Goal: Task Accomplishment & Management: Manage account settings

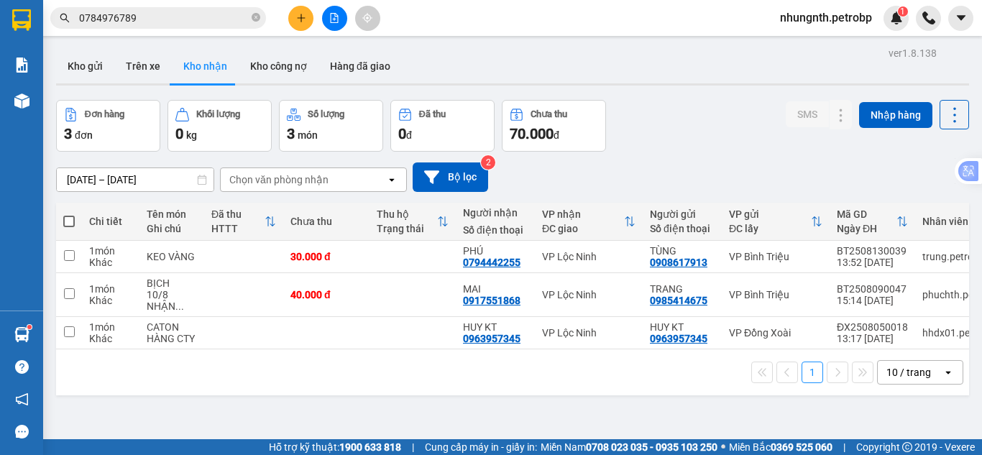
click at [150, 66] on button "Trên xe" at bounding box center [143, 66] width 58 height 35
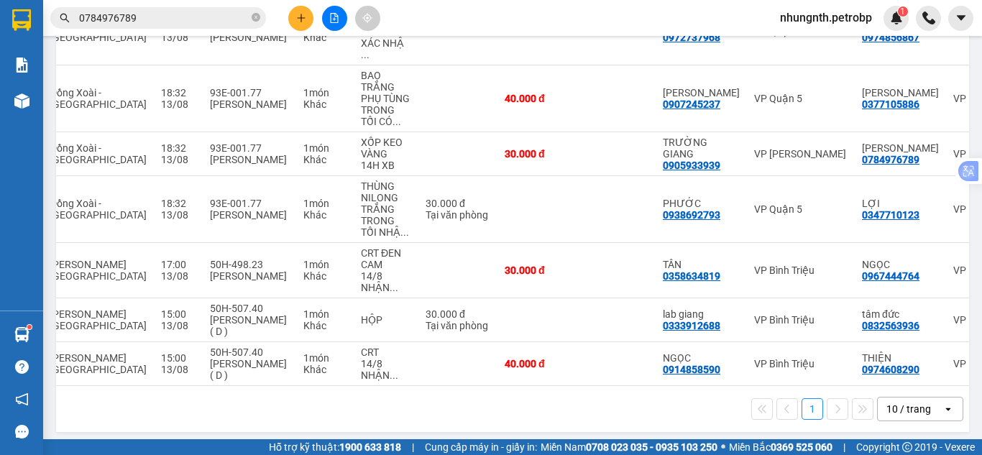
scroll to position [0, 223]
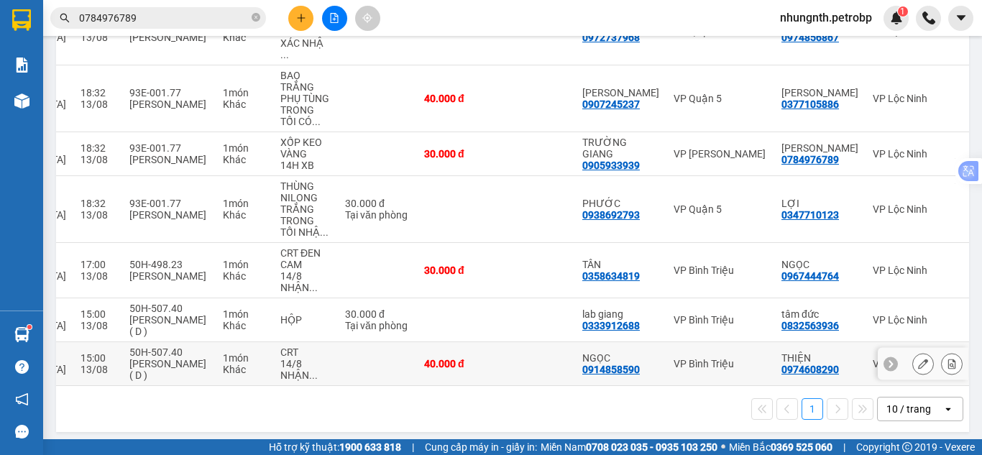
click at [948, 359] on icon at bounding box center [952, 364] width 8 height 10
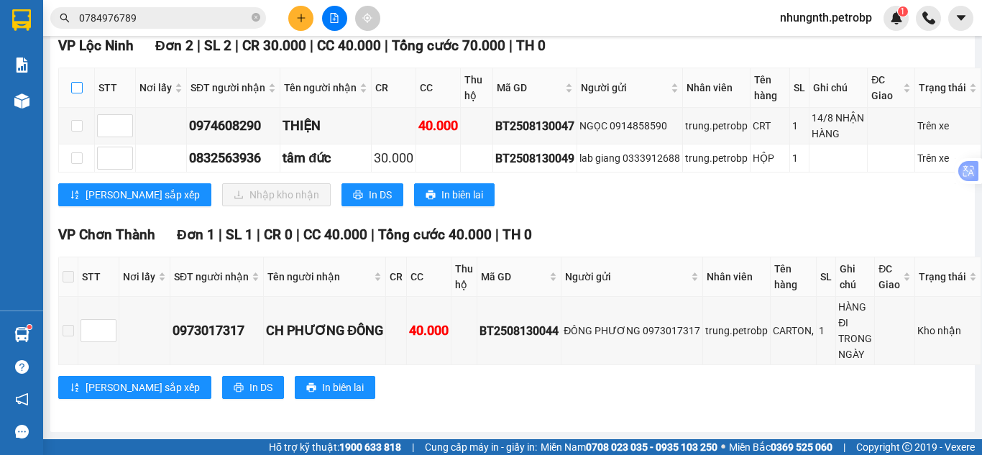
click at [78, 82] on input "checkbox" at bounding box center [77, 88] width 12 height 12
checkbox input "true"
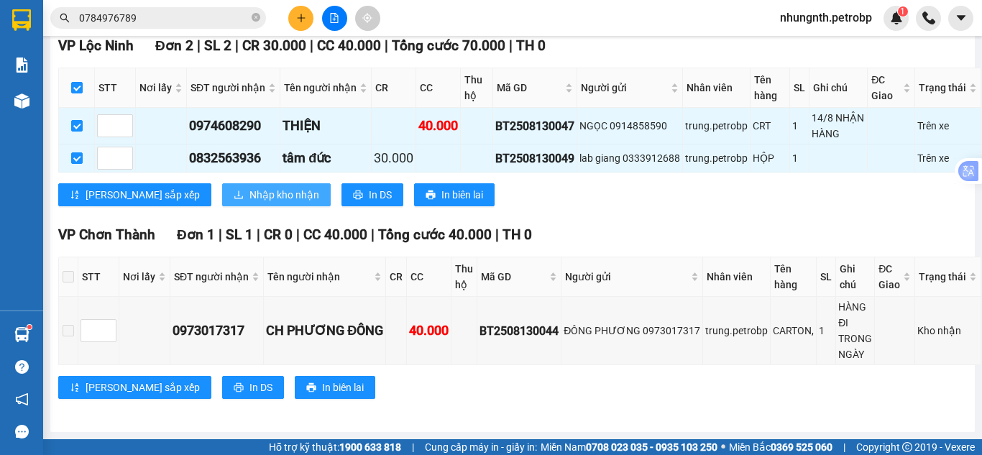
click at [249, 187] on span "Nhập kho nhận" at bounding box center [284, 195] width 70 height 16
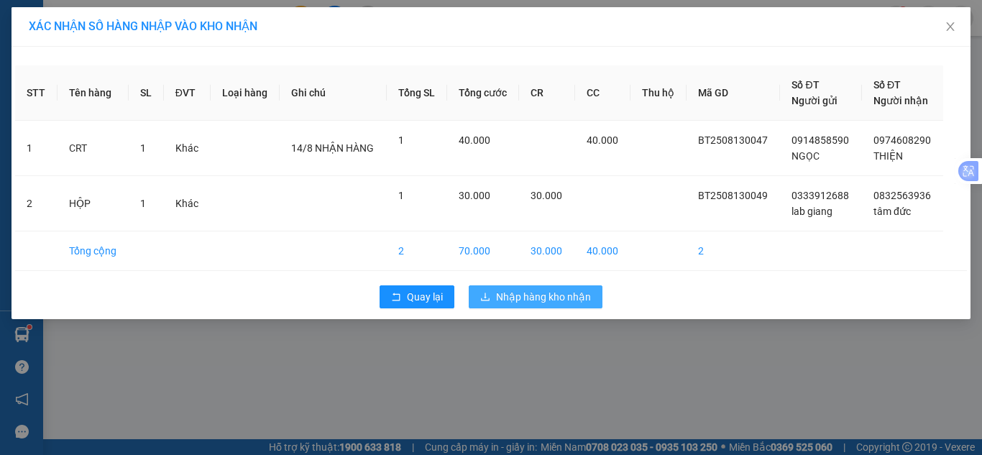
click at [568, 298] on span "Nhập hàng kho nhận" at bounding box center [543, 297] width 95 height 16
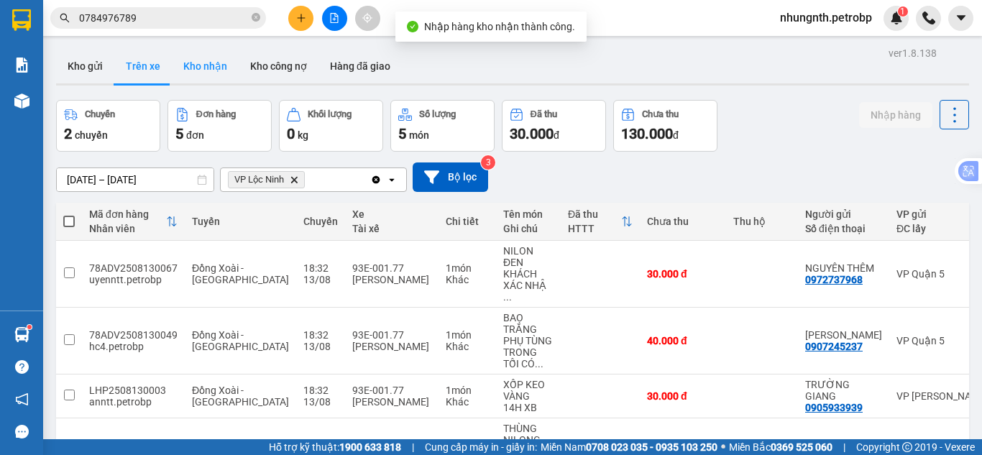
click at [192, 61] on button "Kho nhận" at bounding box center [205, 66] width 67 height 35
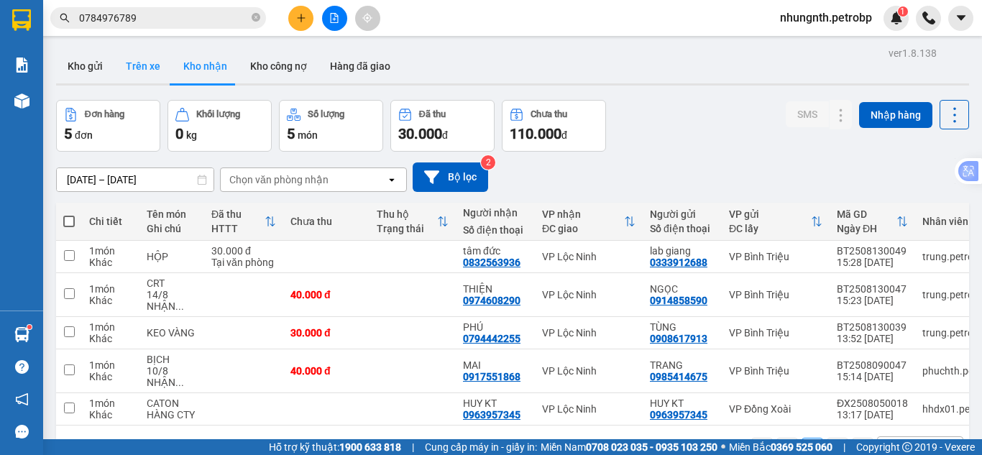
click at [141, 65] on button "Trên xe" at bounding box center [143, 66] width 58 height 35
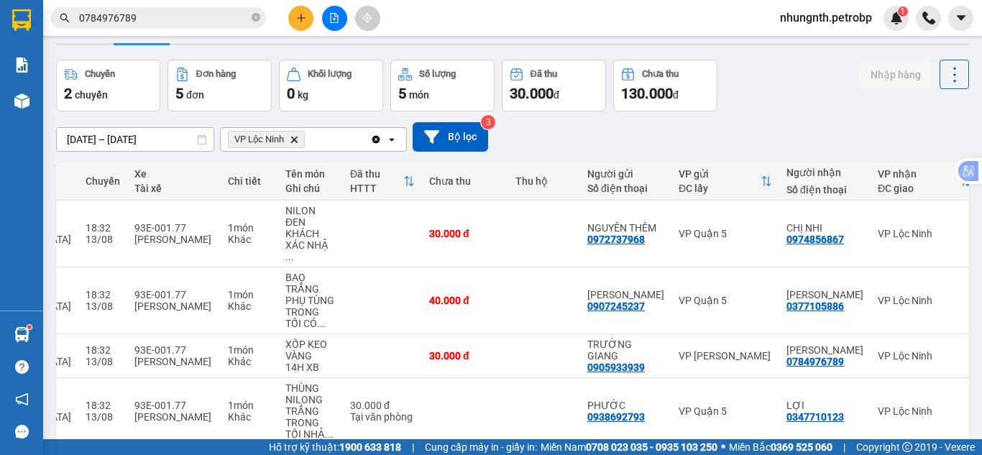
scroll to position [72, 0]
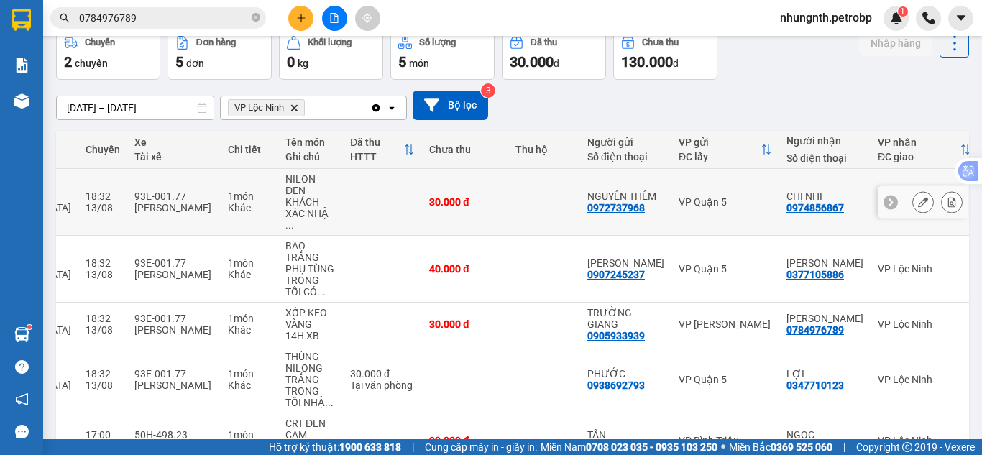
click at [947, 197] on icon at bounding box center [952, 202] width 10 height 10
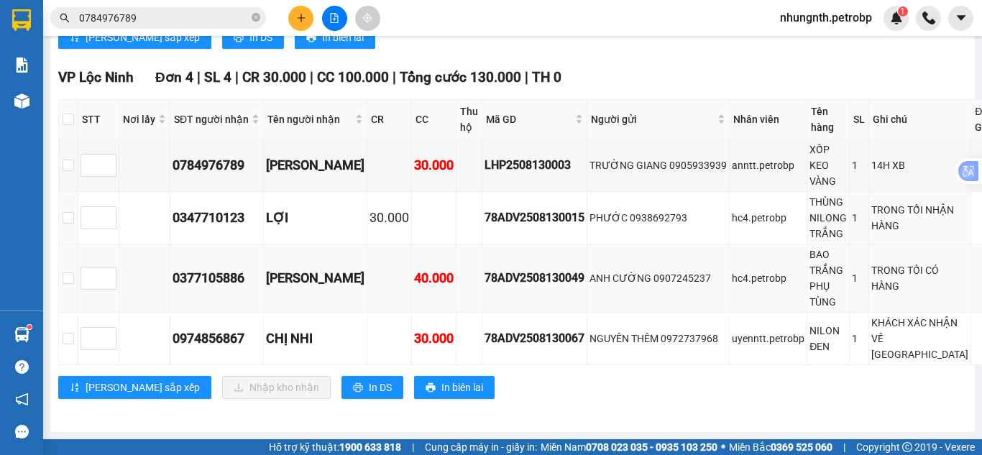
scroll to position [1797, 0]
click at [74, 114] on input "checkbox" at bounding box center [69, 120] width 12 height 12
checkbox input "true"
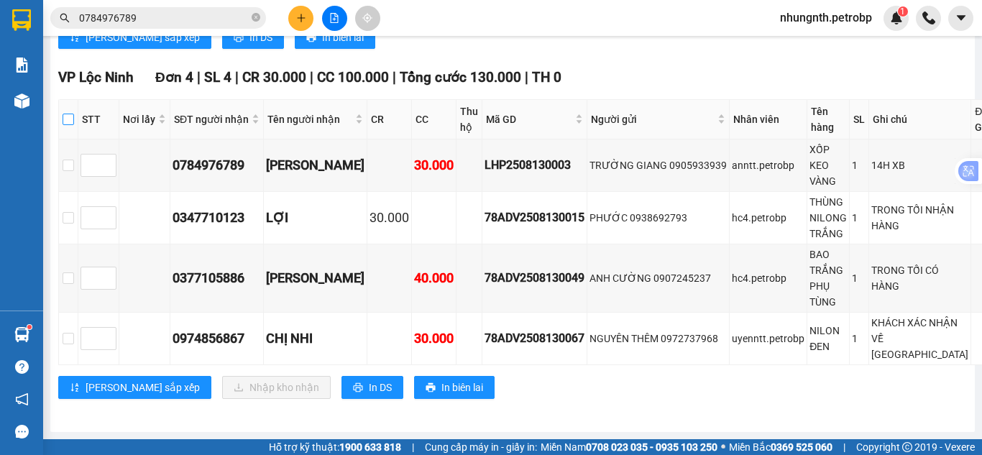
checkbox input "true"
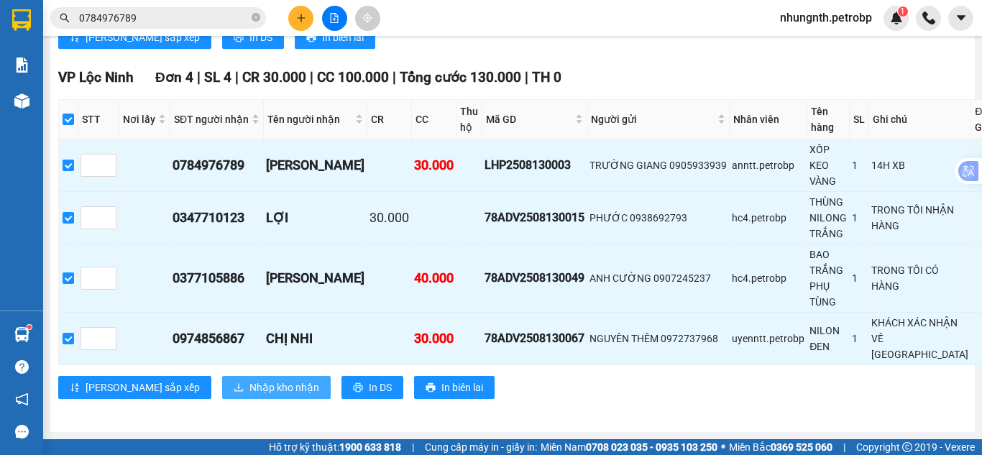
click at [229, 385] on button "Nhập kho nhận" at bounding box center [276, 387] width 109 height 23
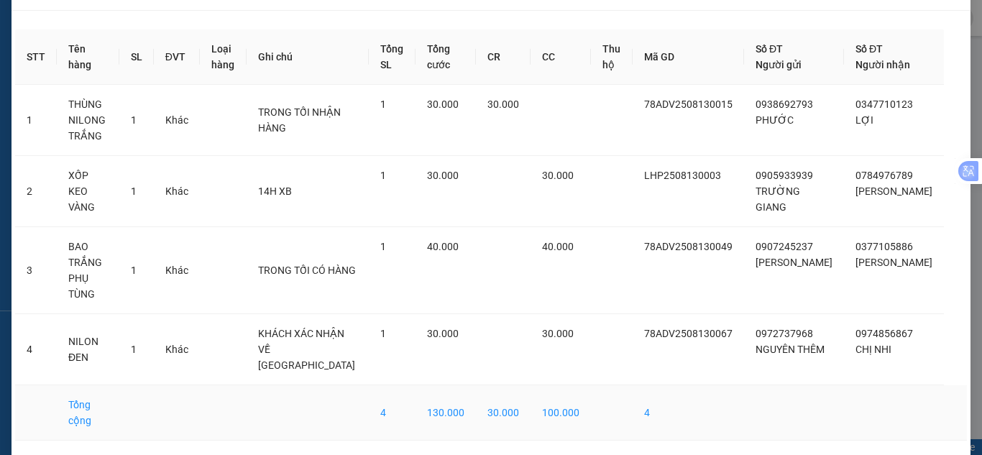
scroll to position [55, 0]
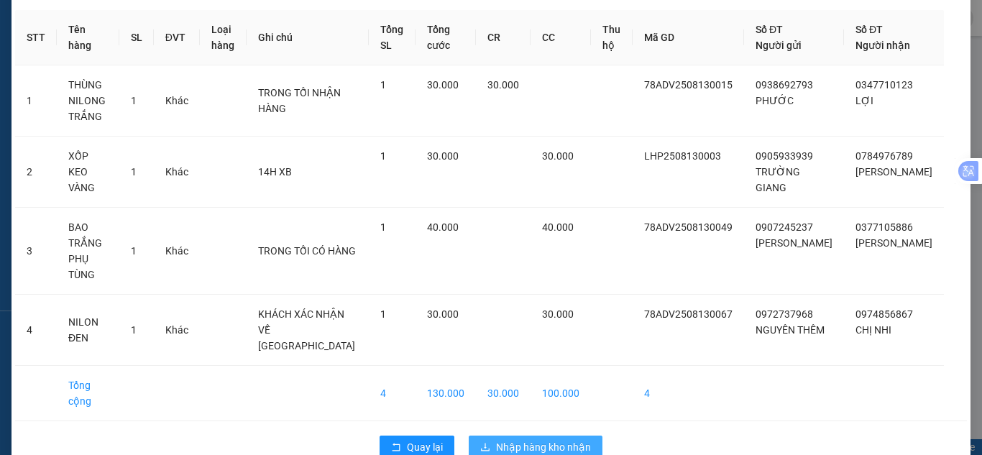
click at [536, 439] on span "Nhập hàng kho nhận" at bounding box center [543, 447] width 95 height 16
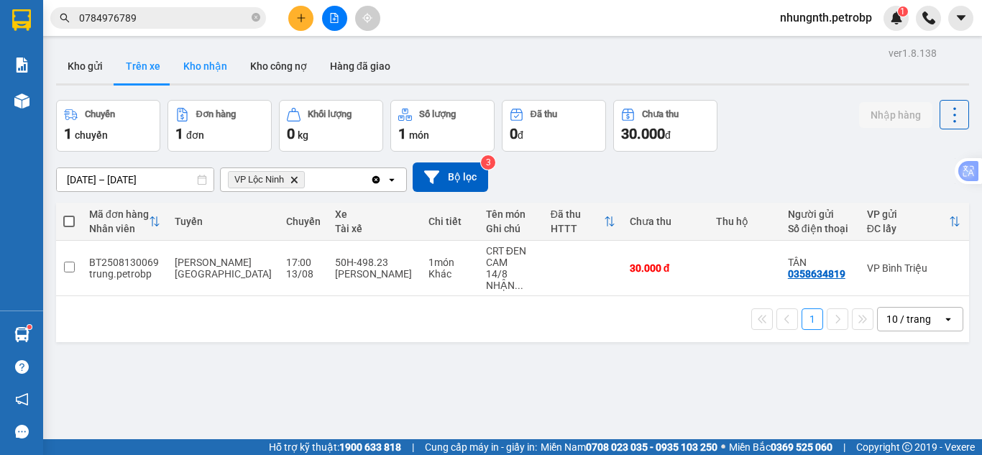
click at [216, 67] on button "Kho nhận" at bounding box center [205, 66] width 67 height 35
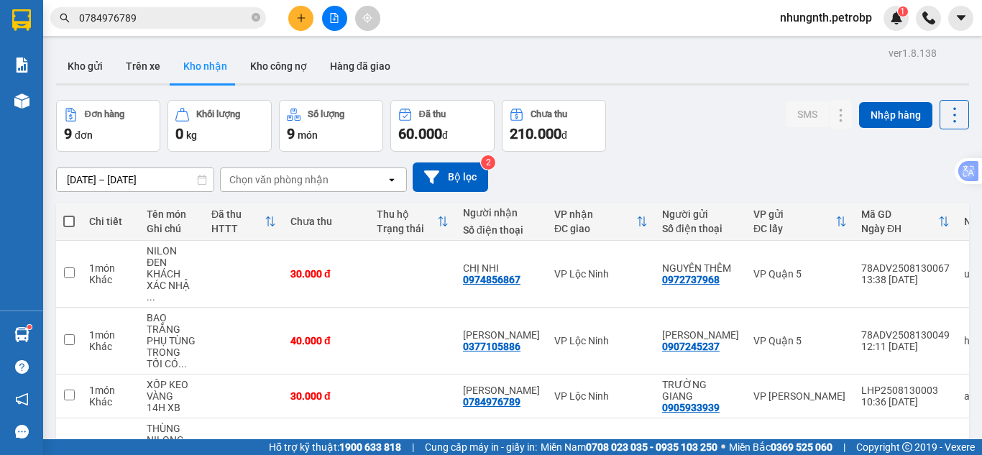
click at [298, 19] on icon "plus" at bounding box center [301, 18] width 10 height 10
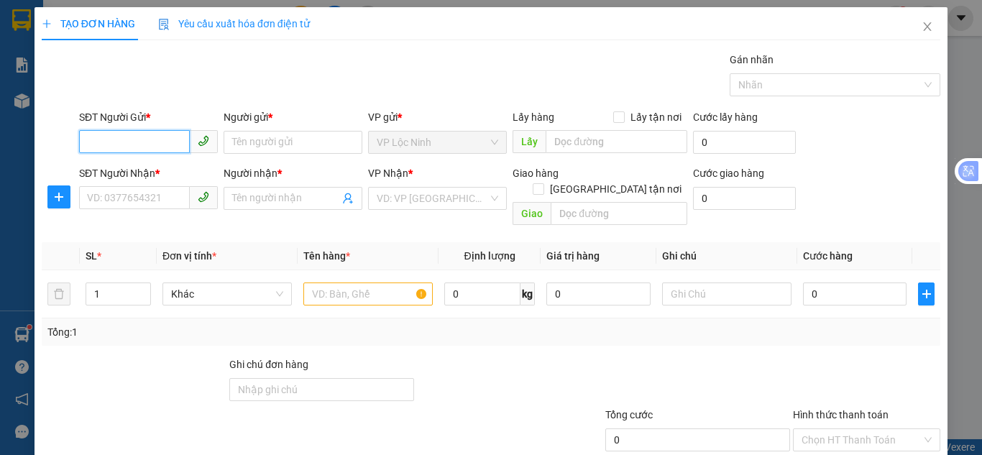
click at [139, 135] on input "SĐT Người Gửi *" at bounding box center [134, 141] width 111 height 23
type input "0979099913"
click at [142, 168] on div "0979099913 - SƠN" at bounding box center [147, 171] width 120 height 16
type input "SƠN"
type input "0931700051"
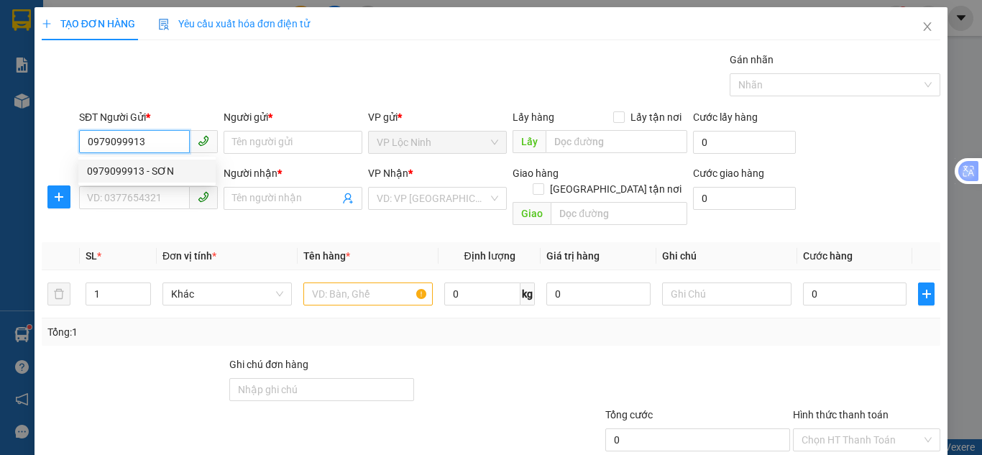
type input "THẠCH"
type input "30.000"
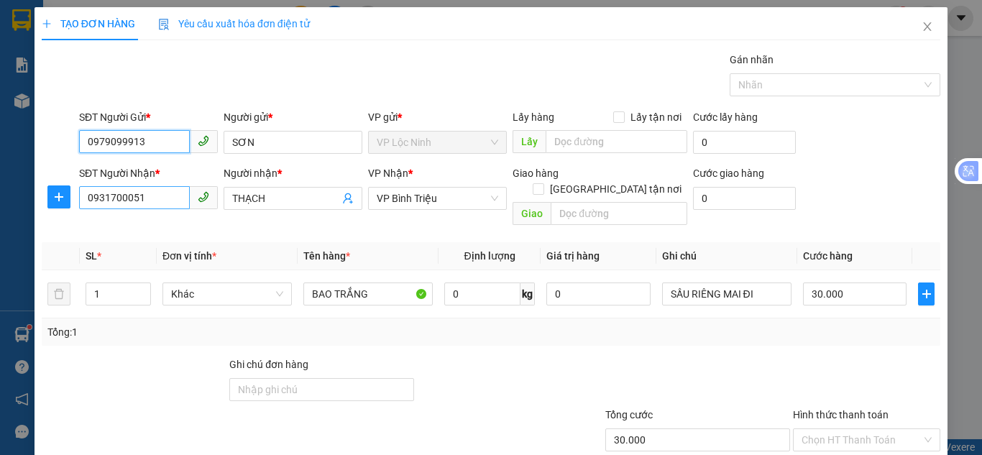
type input "0979099913"
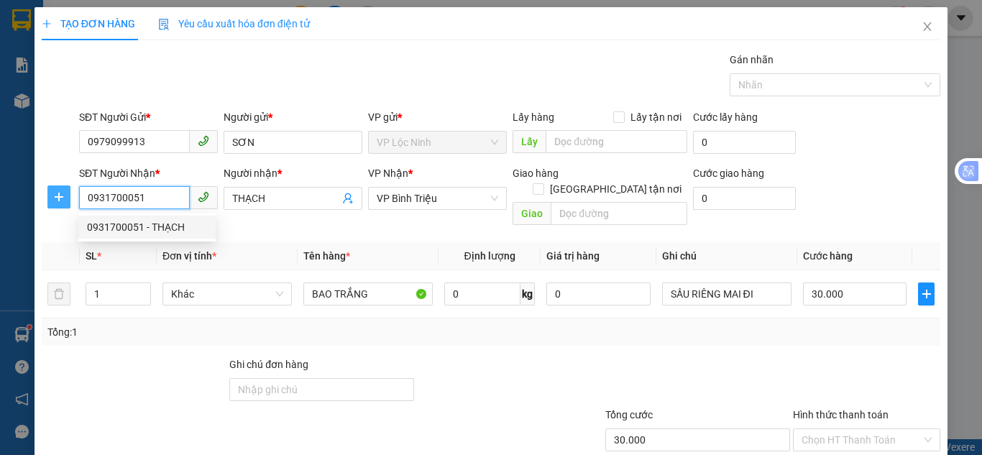
drag, startPoint x: 162, startPoint y: 198, endPoint x: 49, endPoint y: 208, distance: 113.3
click at [49, 208] on div "SĐT Người Nhận * 0931700051 Người nhận * THẠCH VP Nhận * VP Bình [PERSON_NAME] …" at bounding box center [491, 198] width 902 height 66
type input "0909699792"
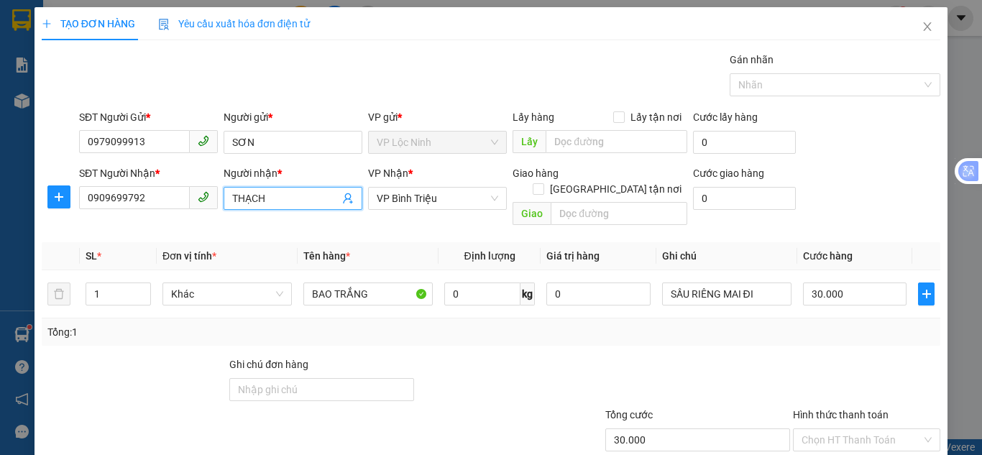
drag, startPoint x: 285, startPoint y: 195, endPoint x: 219, endPoint y: 193, distance: 66.2
click at [221, 193] on div "Người nhận * [PERSON_NAME]" at bounding box center [293, 198] width 145 height 66
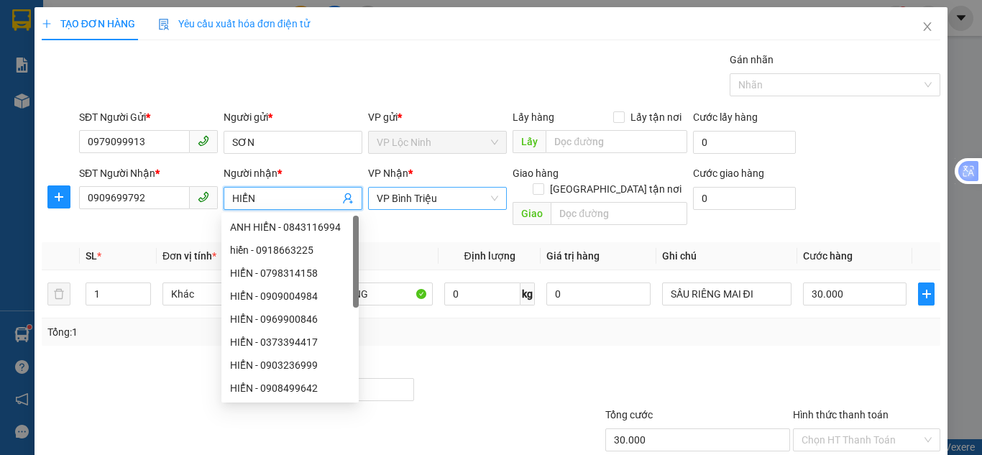
click at [428, 201] on span "VP Bình Triệu" at bounding box center [438, 199] width 122 height 22
type input "HIỂN"
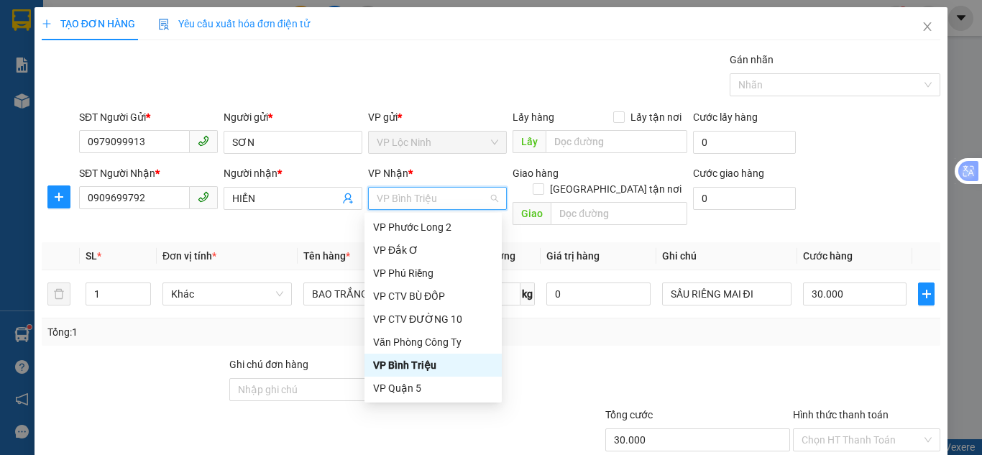
click at [418, 364] on div "VP Bình Triệu" at bounding box center [433, 365] width 120 height 16
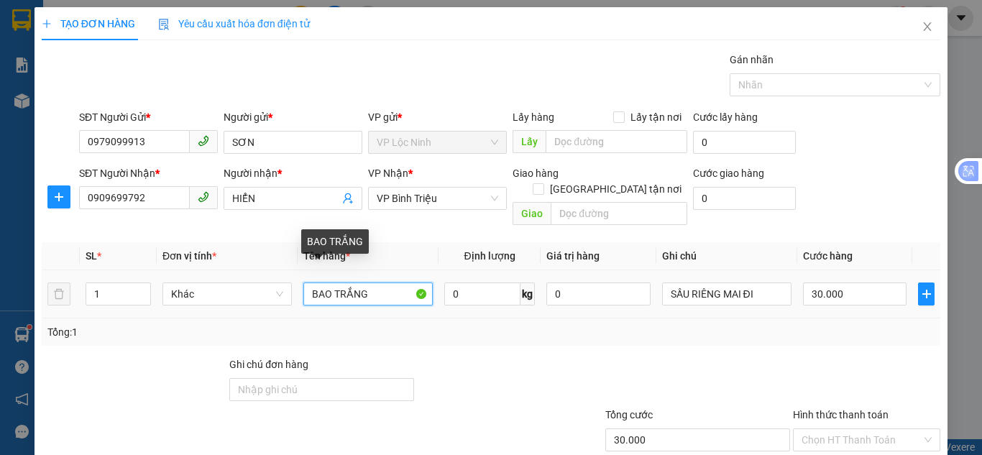
click at [381, 283] on input "BAO TRẮNG" at bounding box center [367, 294] width 129 height 23
drag, startPoint x: 381, startPoint y: 275, endPoint x: 314, endPoint y: 275, distance: 66.9
click at [314, 283] on input "BAO TRẮNG" at bounding box center [367, 294] width 129 height 23
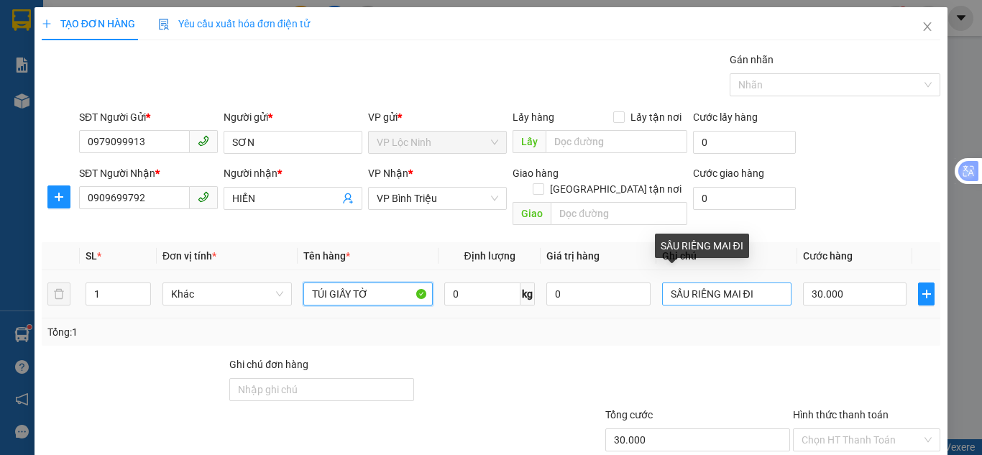
type input "TÚI GIẤY TỜ"
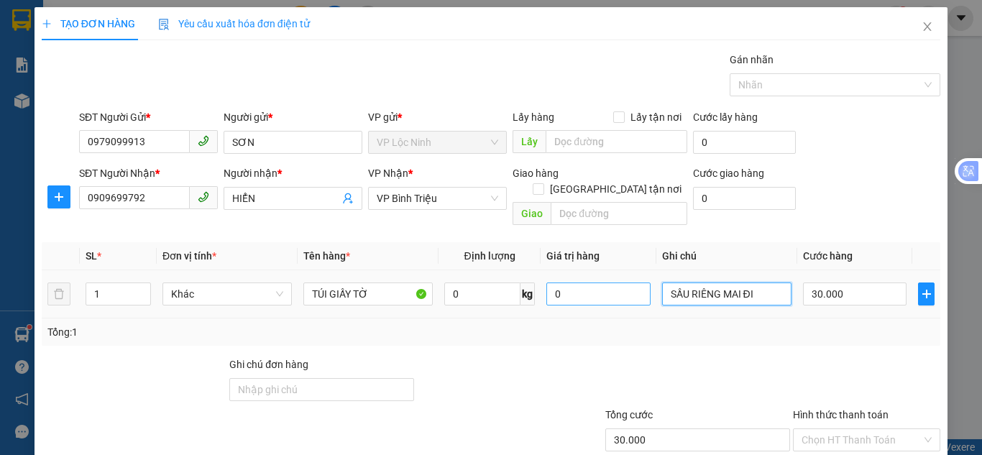
drag, startPoint x: 774, startPoint y: 275, endPoint x: 608, endPoint y: 275, distance: 166.1
click at [608, 275] on tr "1 Khác TÚI GIẤY TỜ 0 kg 0 SẦU RIÊNG MAI ĐI 30.000" at bounding box center [491, 294] width 899 height 48
type input "GẤP GỌI LIỀN NHÉ"
click at [709, 329] on div "Tổng: 1" at bounding box center [491, 331] width 899 height 27
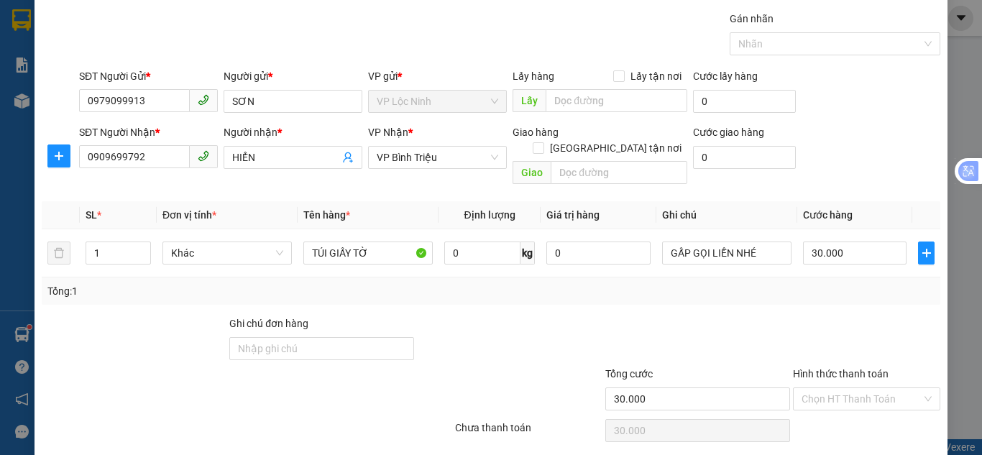
scroll to position [77, 0]
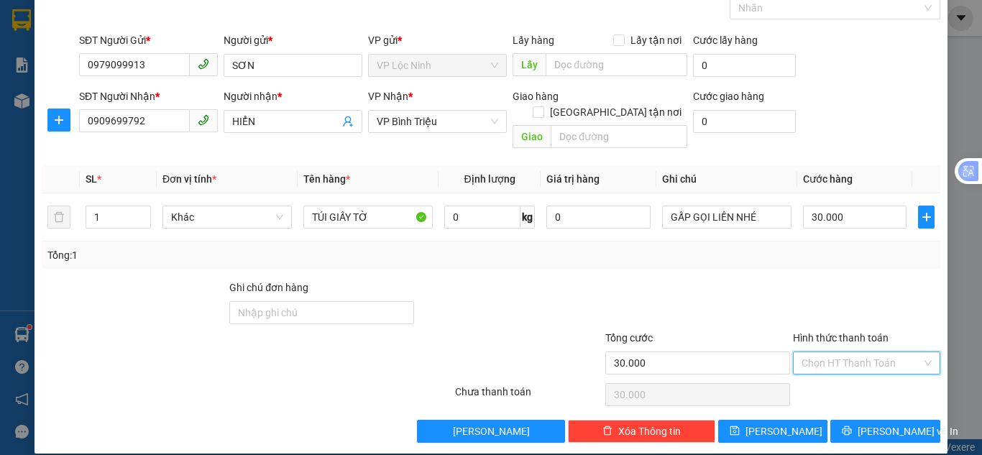
click at [815, 352] on input "Hình thức thanh toán" at bounding box center [862, 363] width 120 height 22
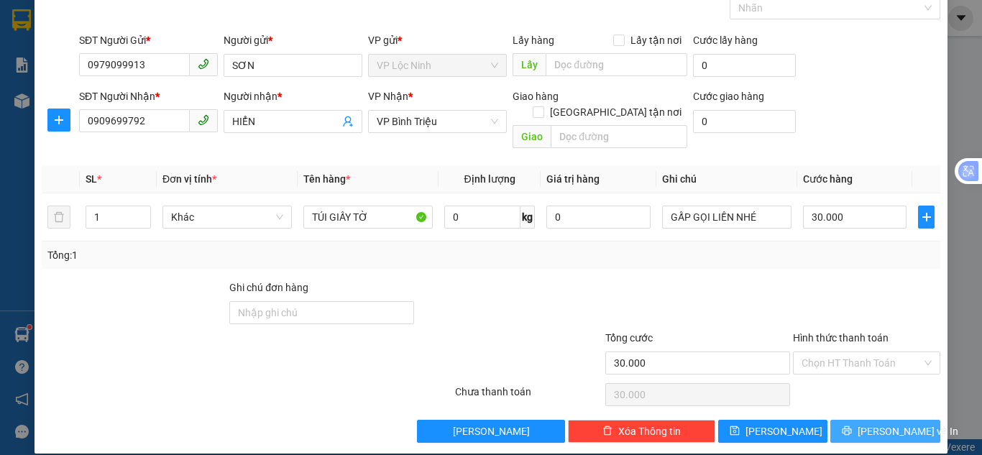
click at [860, 420] on button "[PERSON_NAME] và In" at bounding box center [885, 431] width 110 height 23
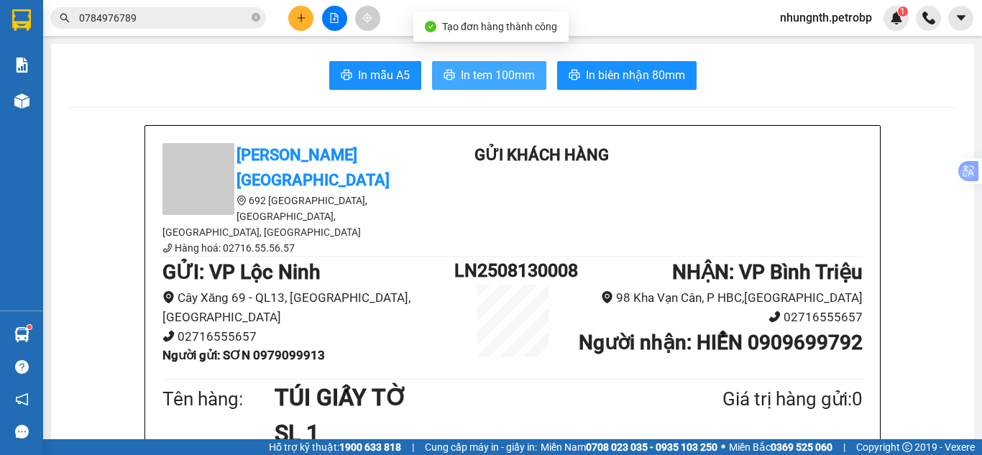
click at [513, 75] on span "In tem 100mm" at bounding box center [498, 75] width 74 height 18
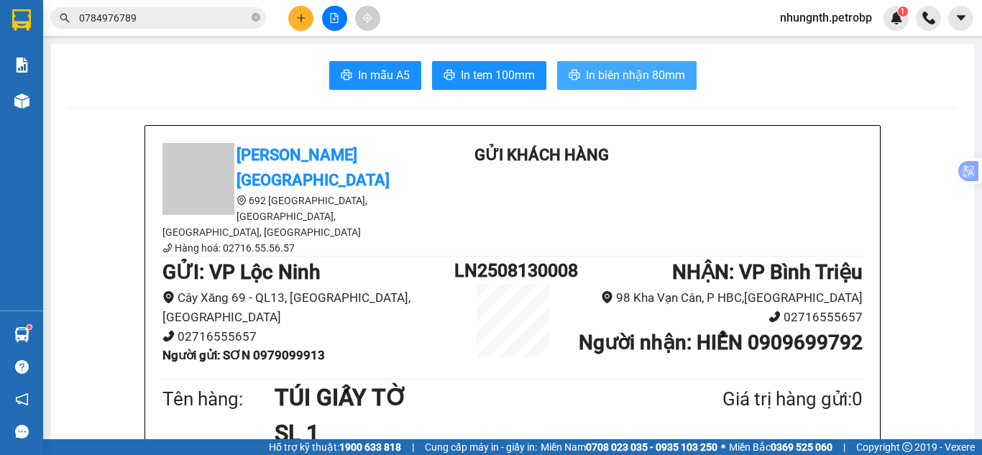
click at [569, 75] on icon "printer" at bounding box center [575, 75] width 12 height 12
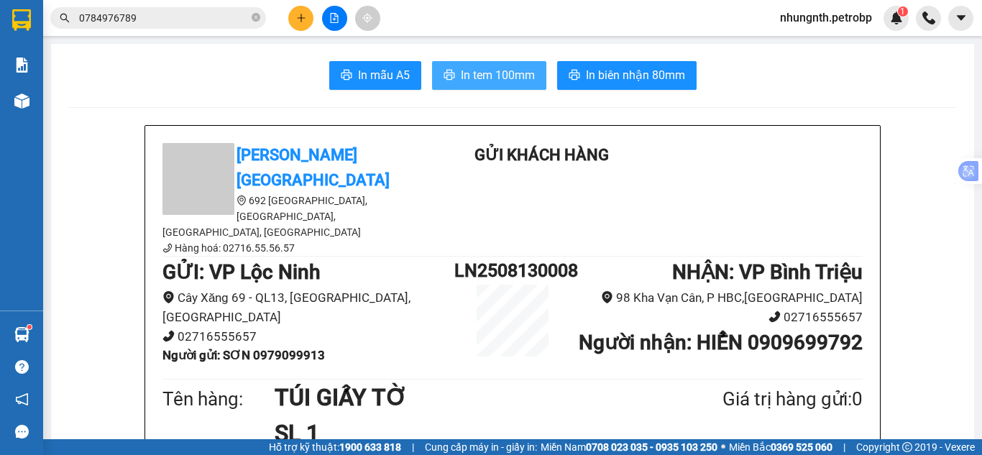
click at [461, 67] on span "In tem 100mm" at bounding box center [498, 75] width 74 height 18
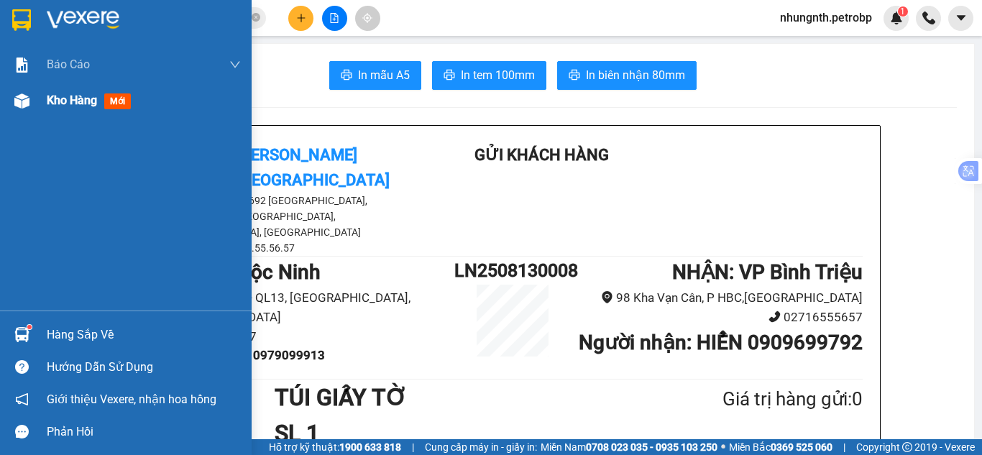
click at [68, 100] on span "Kho hàng" at bounding box center [72, 100] width 50 height 14
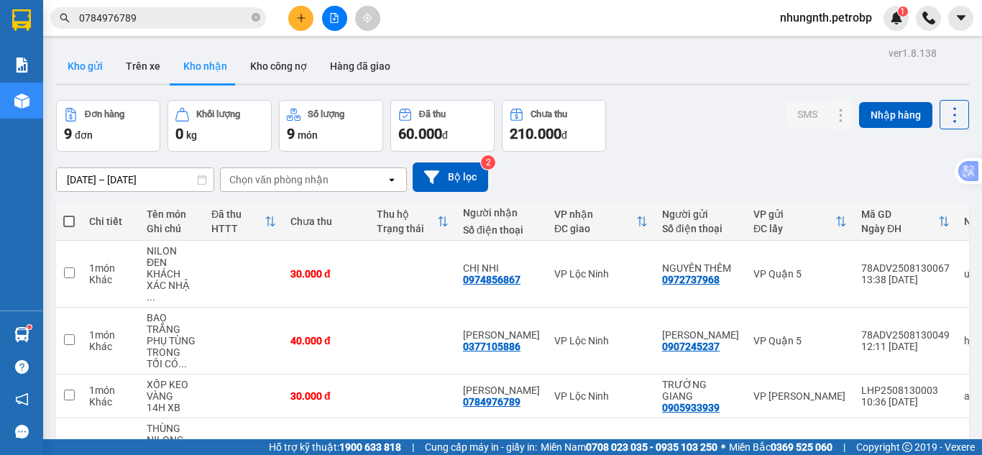
click at [96, 70] on button "Kho gửi" at bounding box center [85, 66] width 58 height 35
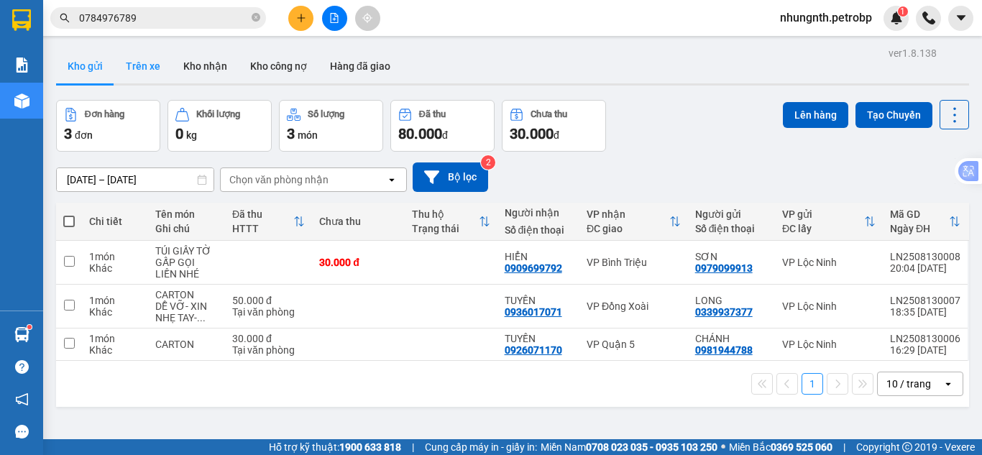
click at [150, 58] on button "Trên xe" at bounding box center [143, 66] width 58 height 35
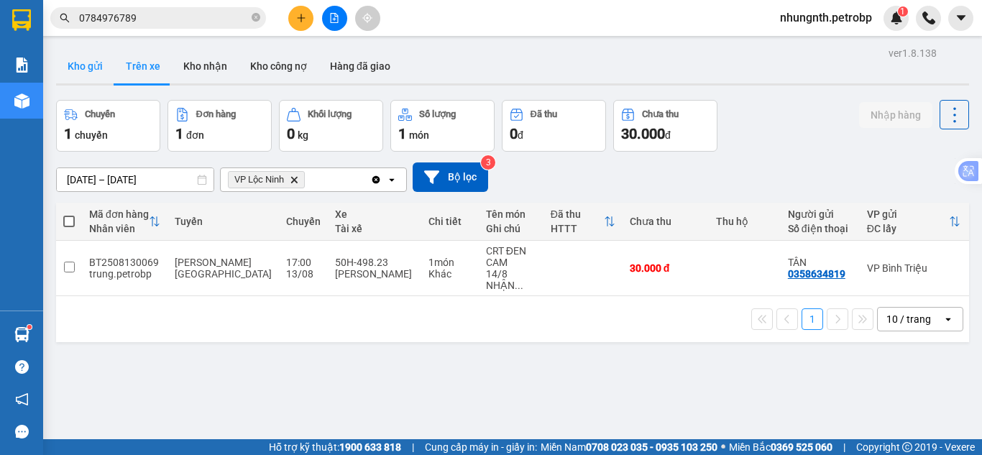
click at [75, 66] on button "Kho gửi" at bounding box center [85, 66] width 58 height 35
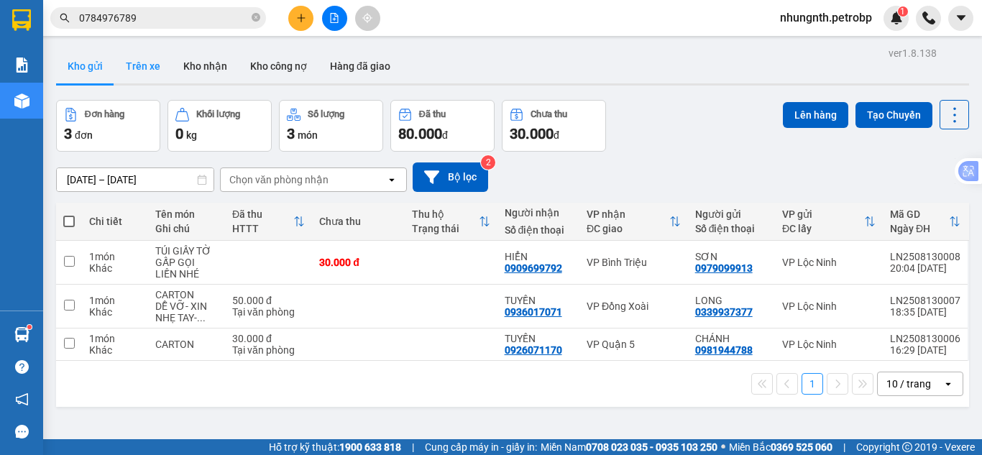
click at [154, 70] on button "Trên xe" at bounding box center [143, 66] width 58 height 35
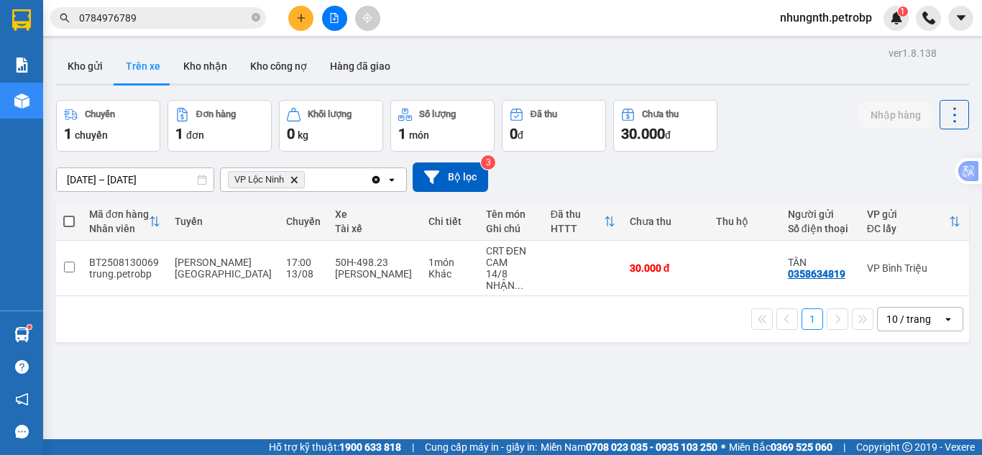
scroll to position [0, 211]
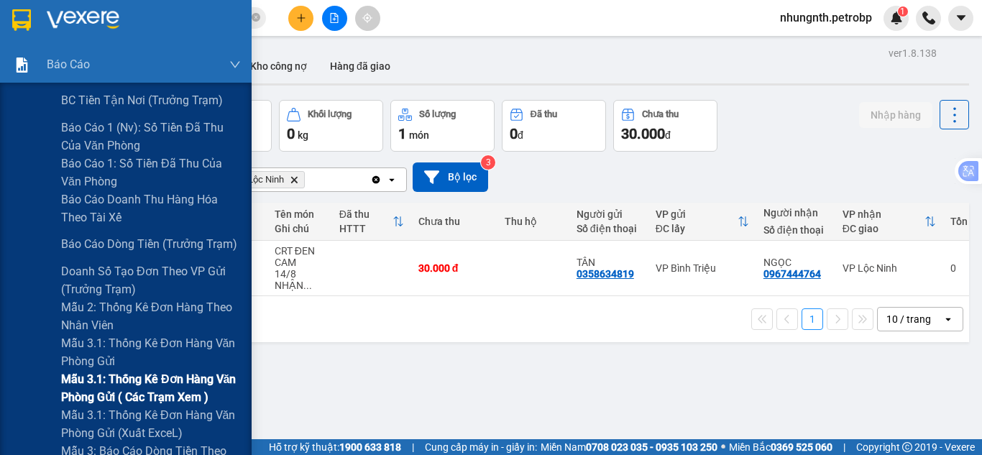
click at [127, 392] on span "Mẫu 3.1: Thống kê đơn hàng văn phòng gửi ( các trạm xem )" at bounding box center [151, 388] width 180 height 36
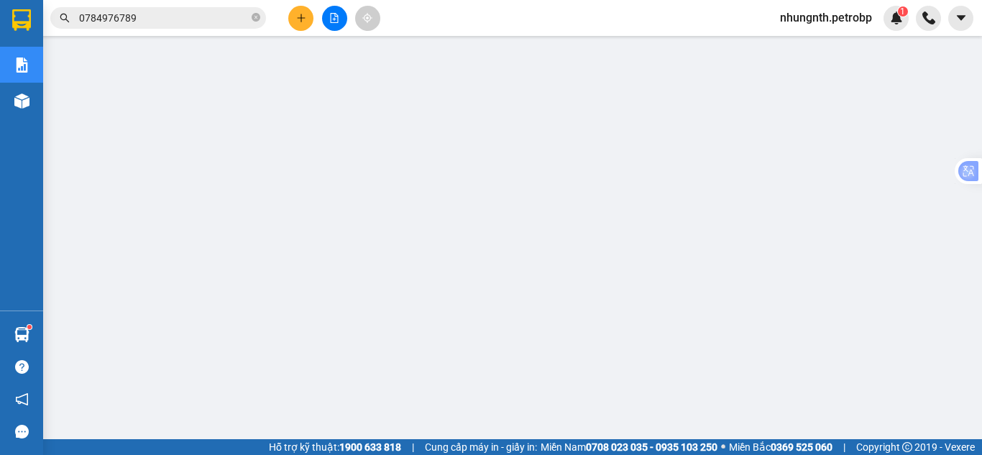
scroll to position [72, 0]
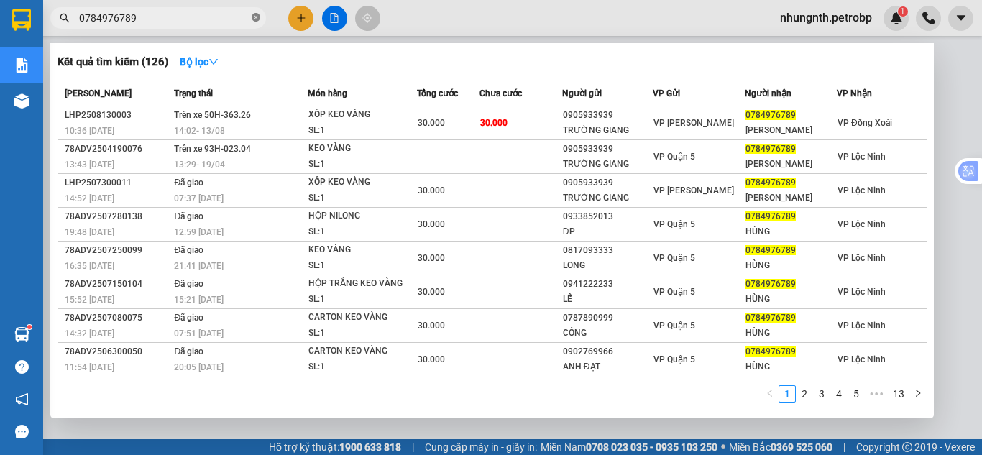
click at [252, 17] on icon "close-circle" at bounding box center [256, 17] width 9 height 9
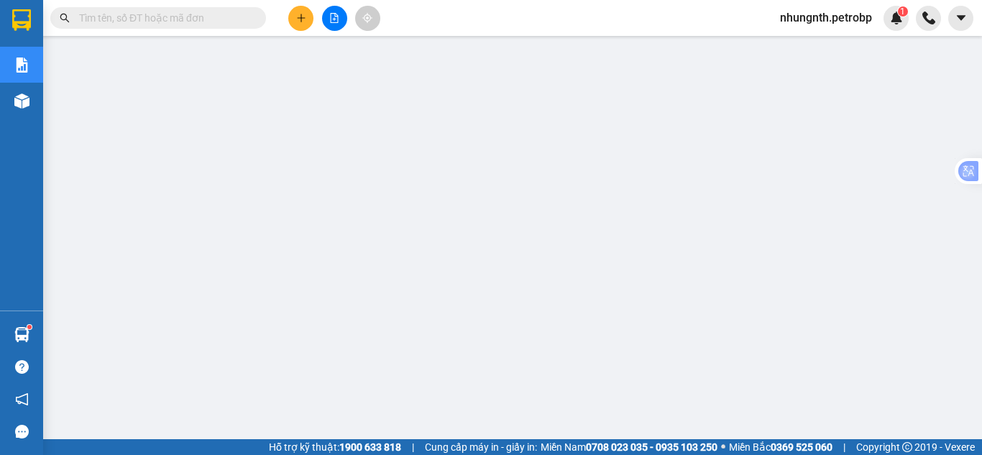
click at [202, 17] on input "text" at bounding box center [164, 18] width 170 height 16
paste input "BT2508130047"
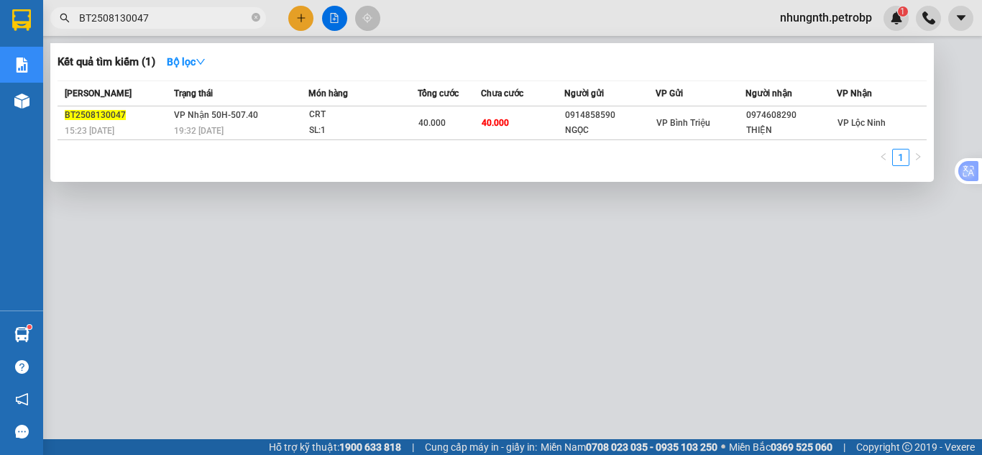
type input "BT2508130047"
click at [239, 257] on div at bounding box center [491, 227] width 982 height 455
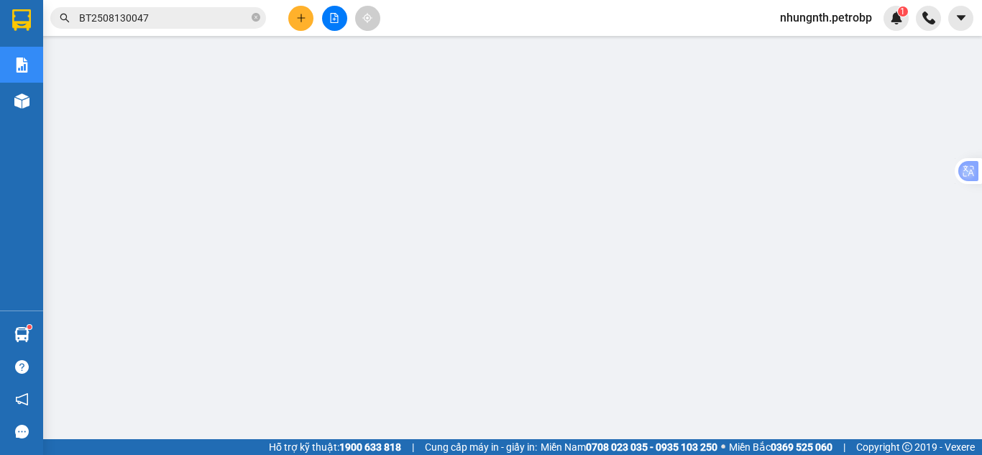
click at [257, 18] on icon "close-circle" at bounding box center [256, 17] width 9 height 9
click at [239, 17] on input "text" at bounding box center [164, 18] width 170 height 16
paste input "BT2508090047"
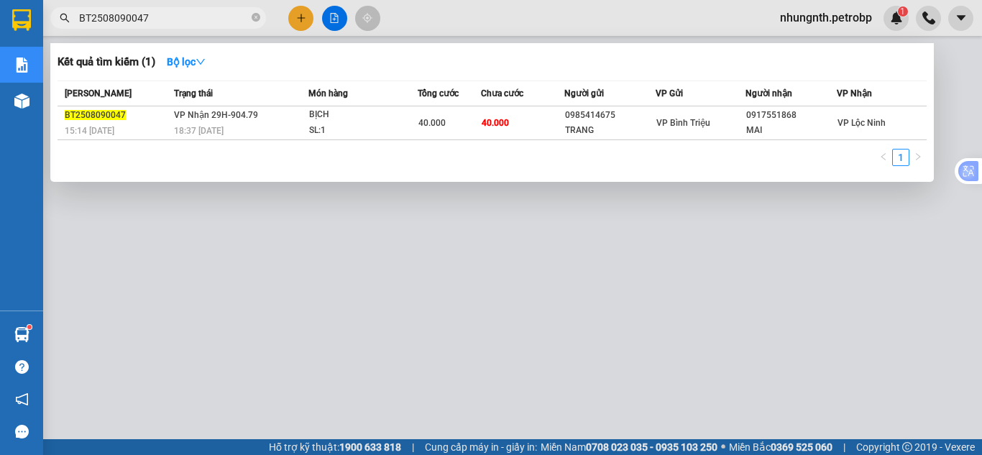
type input "BT2508090047"
click at [398, 301] on div at bounding box center [491, 227] width 982 height 455
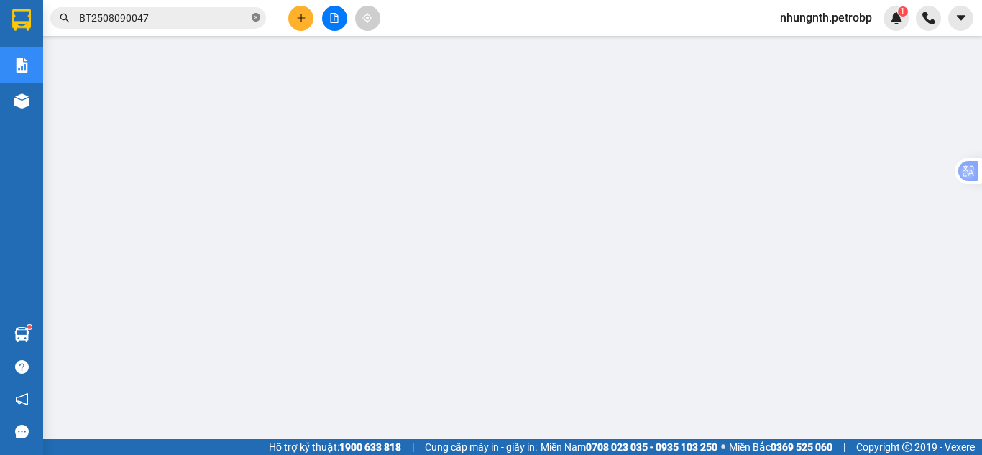
click at [255, 17] on icon "close-circle" at bounding box center [256, 17] width 9 height 9
click at [217, 16] on input "text" at bounding box center [164, 18] width 170 height 16
paste input "78ADV2508130049"
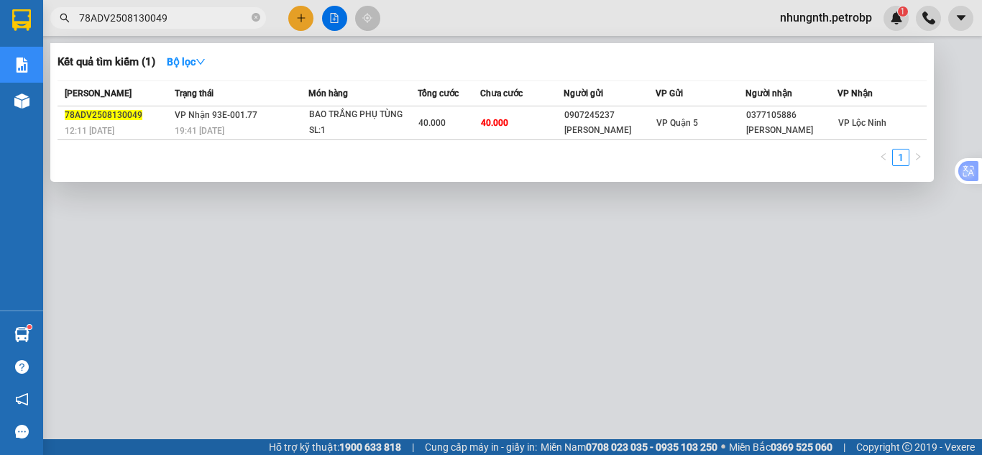
type input "78ADV2508130049"
click at [230, 252] on div at bounding box center [491, 227] width 982 height 455
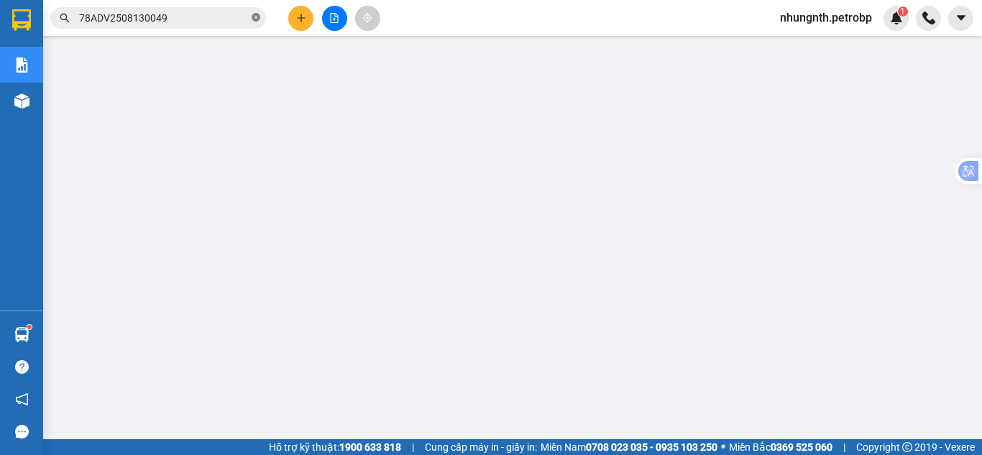
click at [256, 16] on icon "close-circle" at bounding box center [256, 17] width 9 height 9
click at [226, 17] on input "text" at bounding box center [164, 18] width 170 height 16
paste input "LHP2508130003"
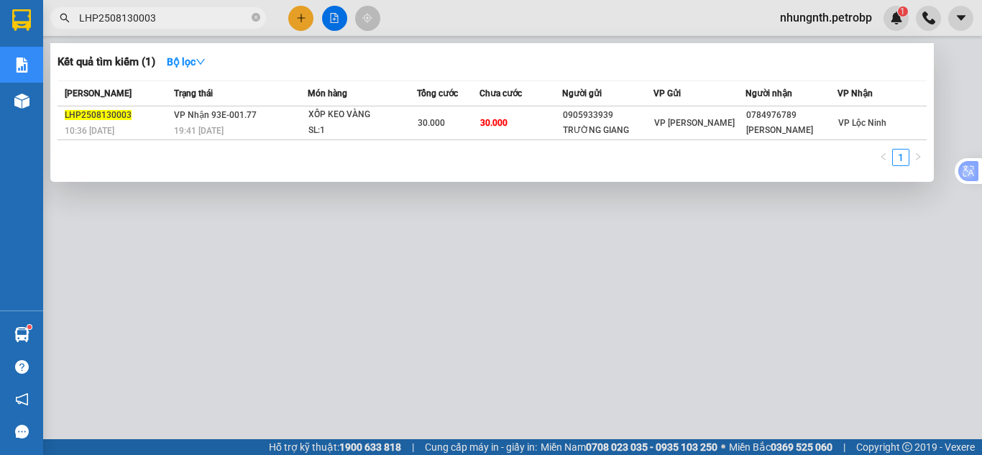
type input "LHP2508130003"
click at [283, 235] on div at bounding box center [491, 227] width 982 height 455
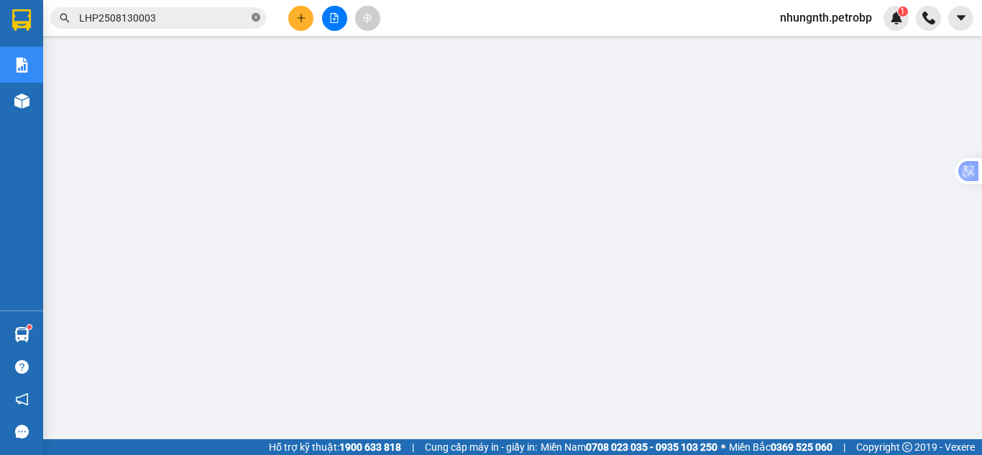
click at [255, 20] on icon "close-circle" at bounding box center [256, 17] width 9 height 9
click at [230, 19] on input "text" at bounding box center [164, 18] width 170 height 16
paste input "78ADV2508130067"
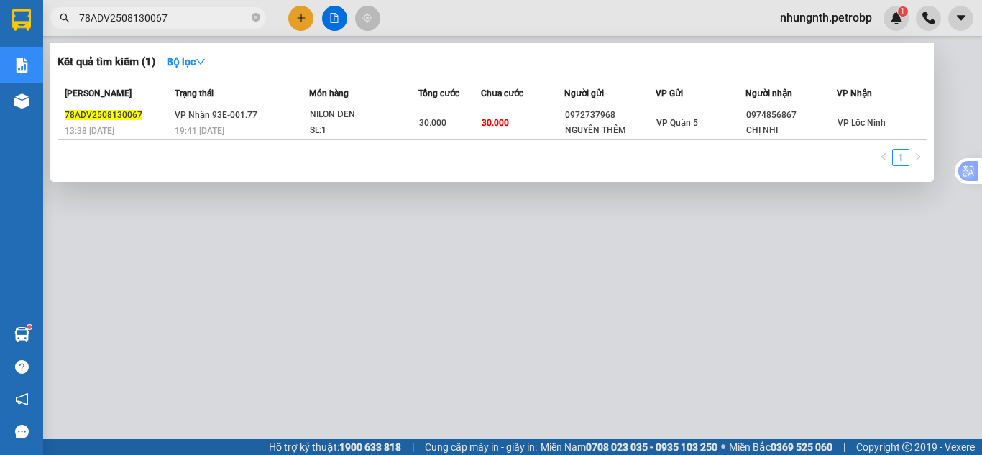
type input "78ADV2508130067"
click at [302, 199] on div at bounding box center [491, 227] width 982 height 455
click at [257, 22] on icon "close-circle" at bounding box center [256, 17] width 9 height 9
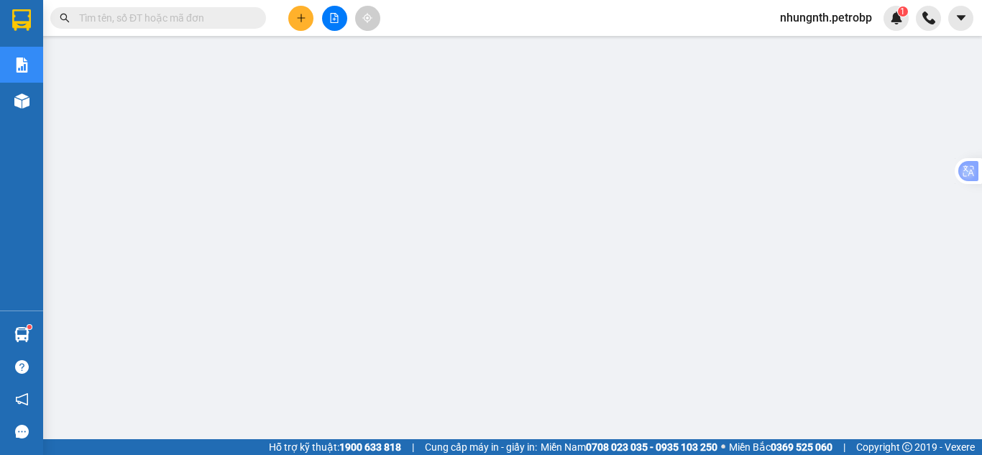
click at [216, 19] on input "text" at bounding box center [164, 18] width 170 height 16
paste input "BT2508130039"
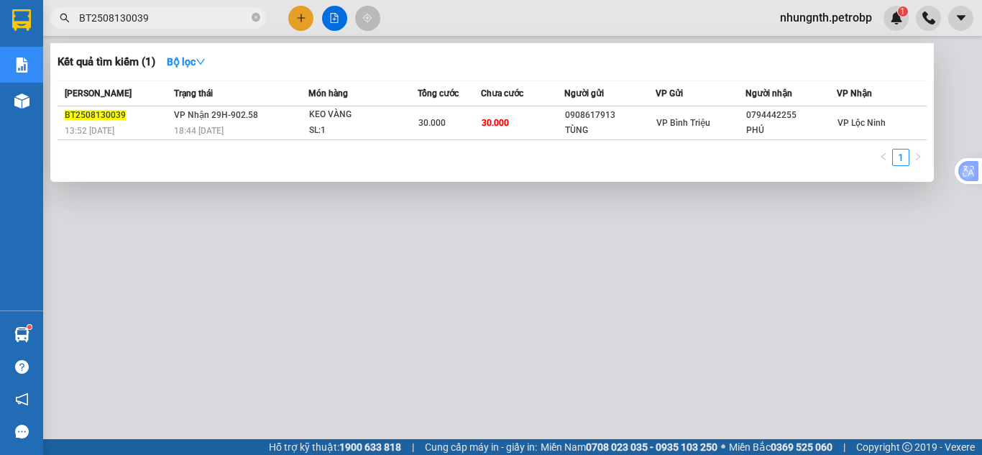
type input "BT2508130039"
click at [356, 267] on div at bounding box center [491, 227] width 982 height 455
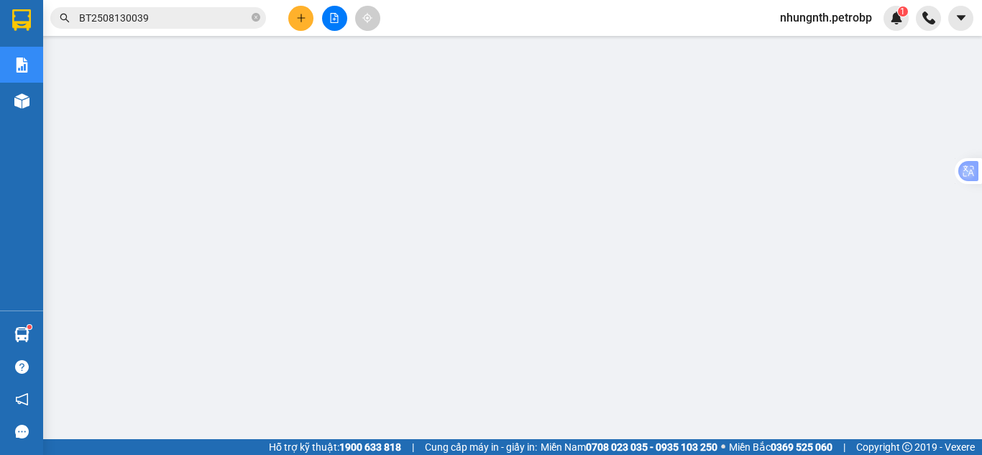
scroll to position [0, 0]
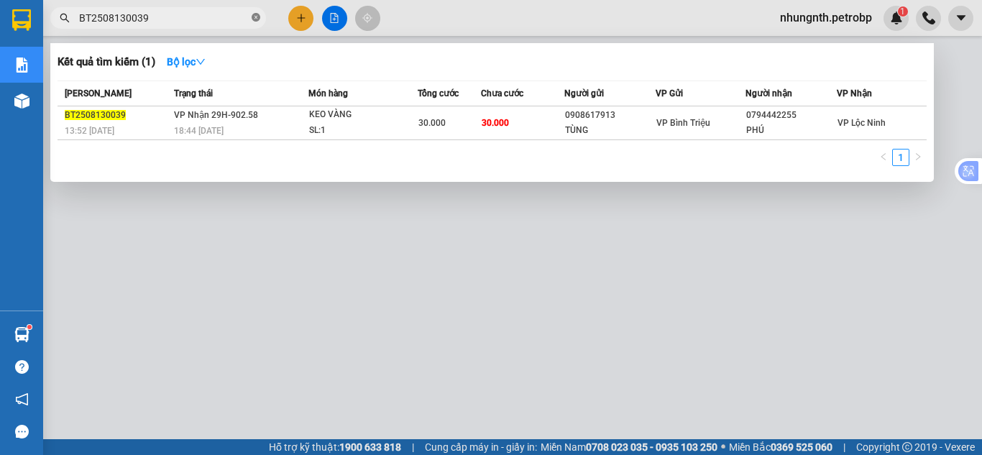
click at [253, 20] on icon "close-circle" at bounding box center [256, 17] width 9 height 9
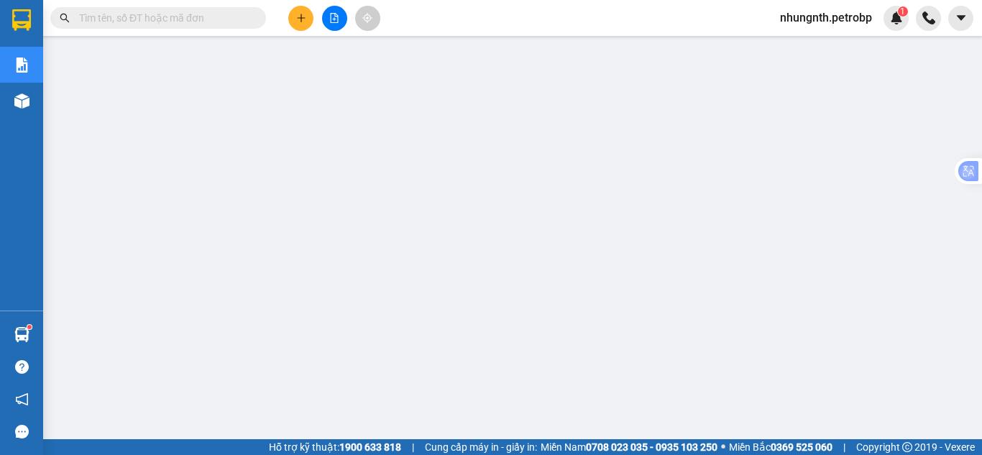
click at [217, 19] on input "text" at bounding box center [164, 18] width 170 height 16
paste input "BT2508130069"
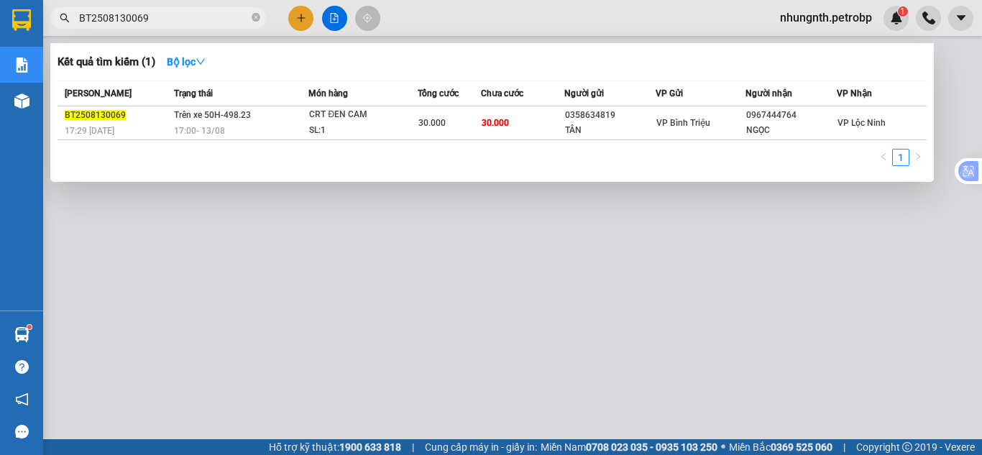
type input "BT2508130069"
click at [374, 260] on div at bounding box center [491, 227] width 982 height 455
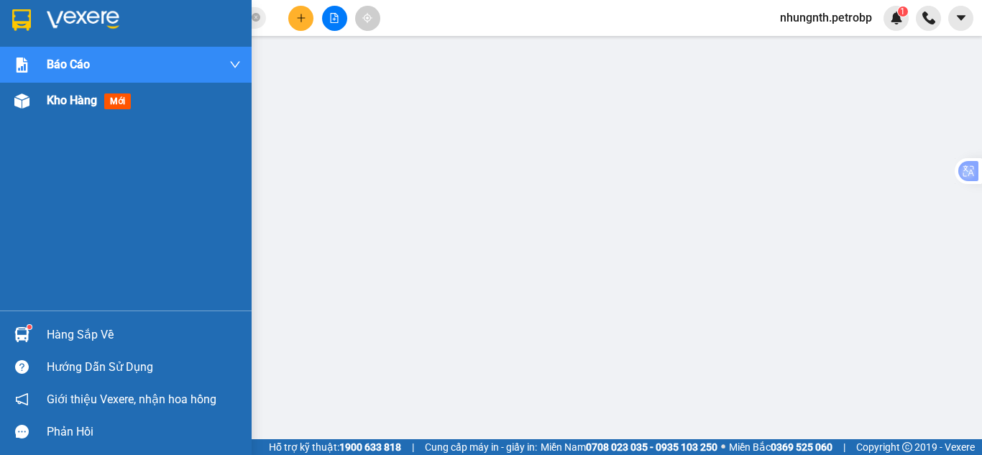
click at [52, 101] on span "Kho hàng" at bounding box center [72, 100] width 50 height 14
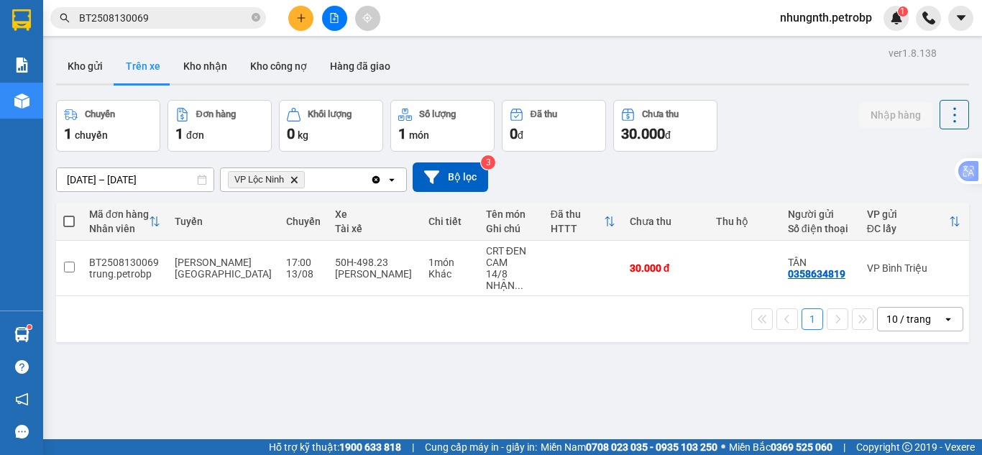
click at [298, 181] on icon "Delete" at bounding box center [294, 179] width 9 height 9
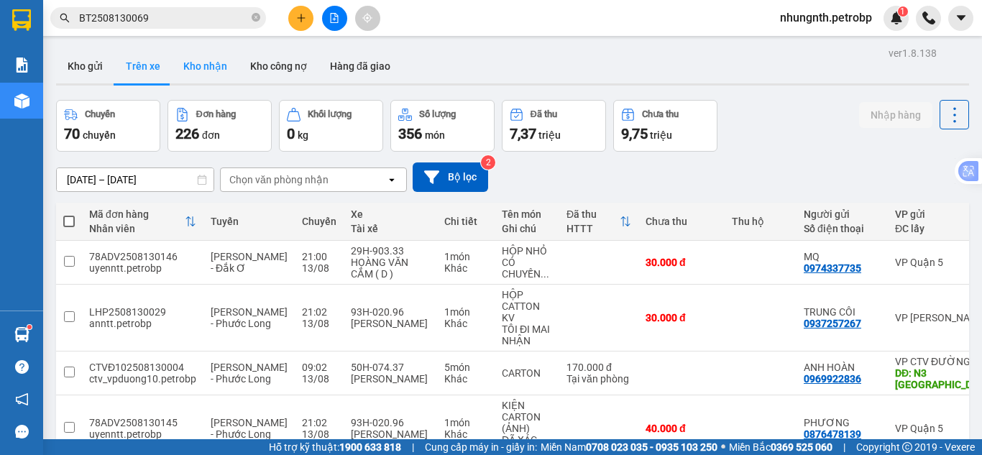
click at [208, 70] on button "Kho nhận" at bounding box center [205, 66] width 67 height 35
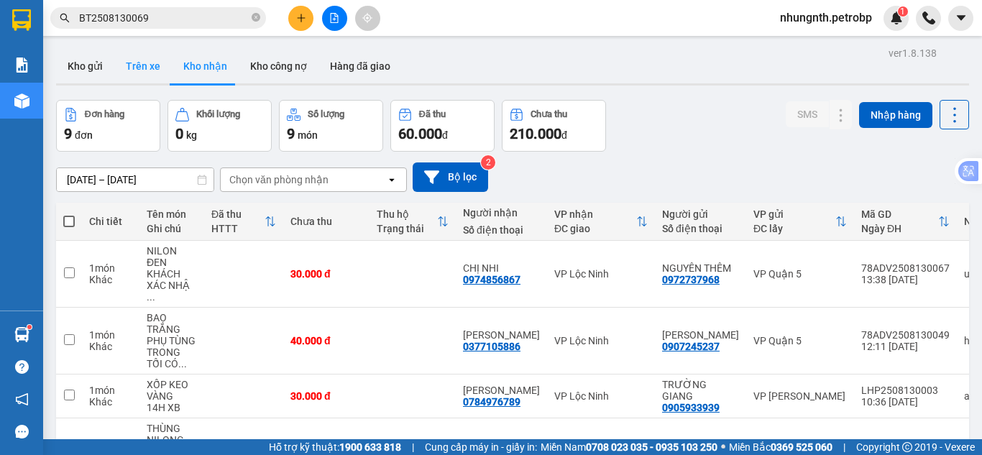
click at [150, 69] on button "Trên xe" at bounding box center [143, 66] width 58 height 35
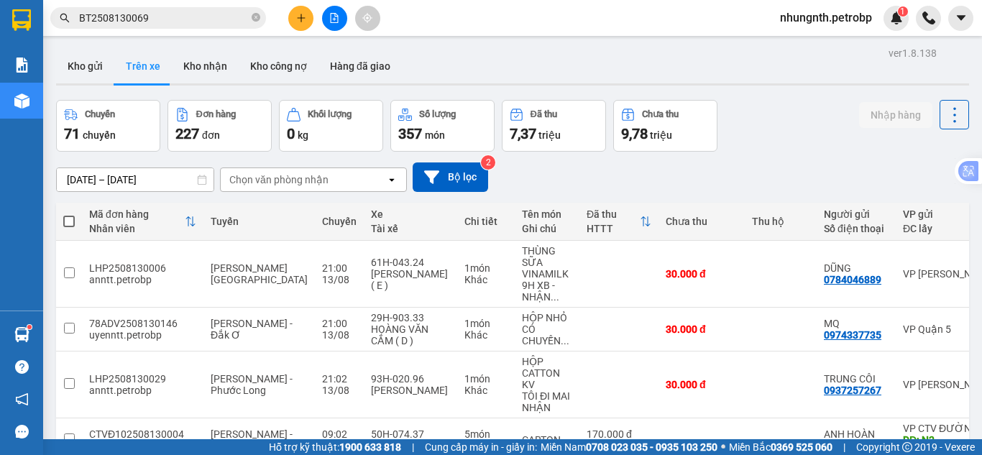
click at [242, 180] on div "Chọn văn phòng nhận" at bounding box center [278, 180] width 99 height 14
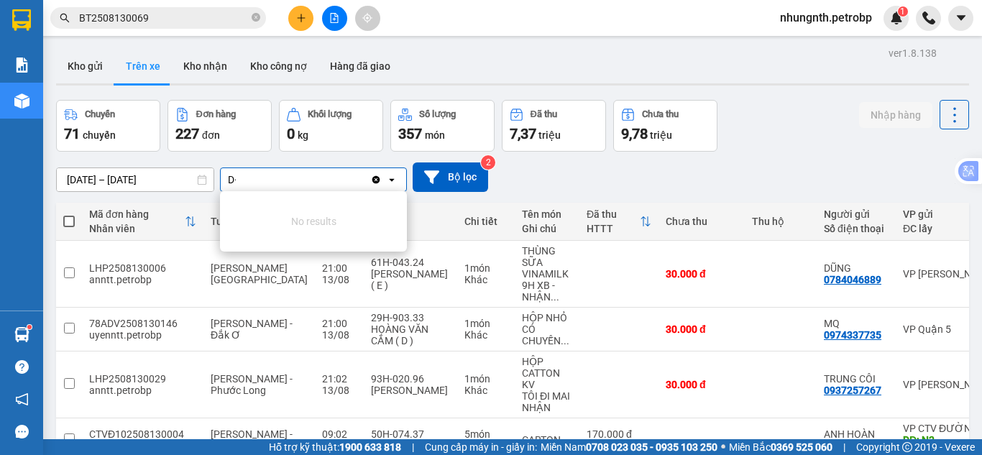
type input "D"
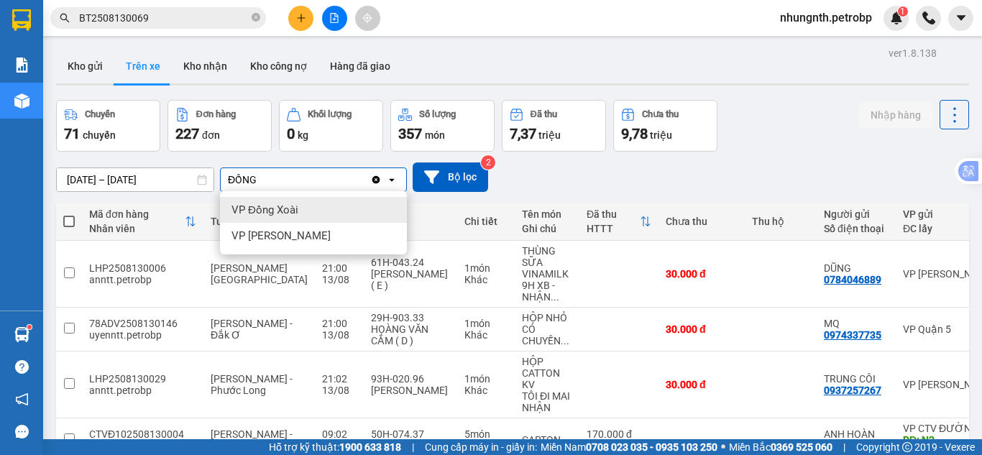
type input "ĐỒNG"
click at [265, 218] on div "VP Đồng Xoài" at bounding box center [313, 210] width 187 height 26
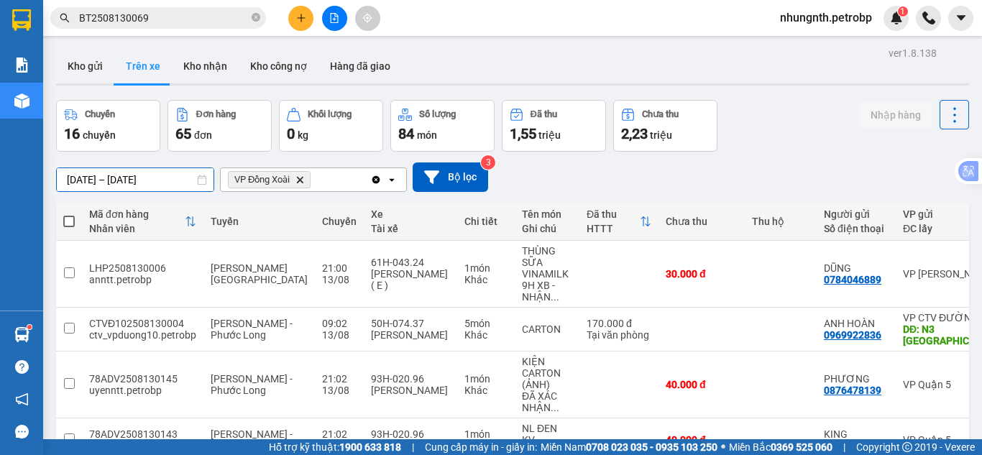
click at [74, 177] on input "[DATE] – [DATE]" at bounding box center [135, 179] width 157 height 23
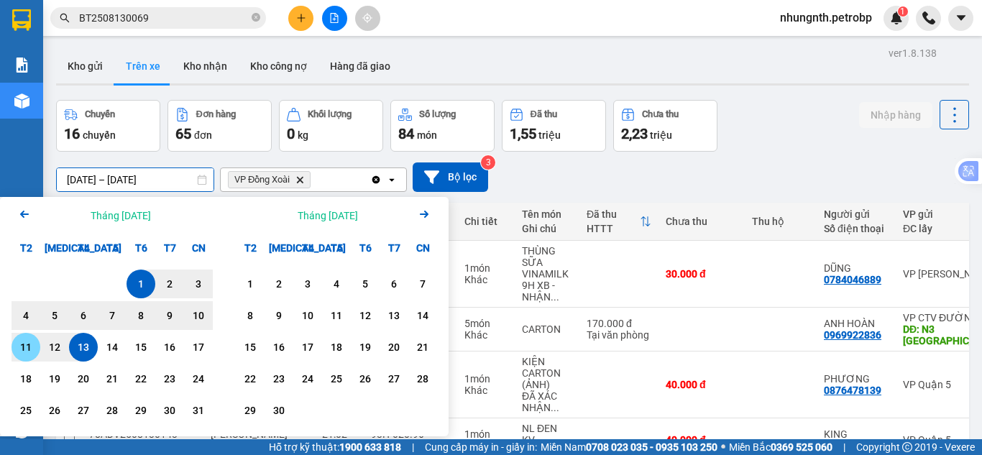
drag, startPoint x: 33, startPoint y: 352, endPoint x: 45, endPoint y: 325, distance: 29.0
click at [33, 351] on div "11" at bounding box center [26, 347] width 20 height 17
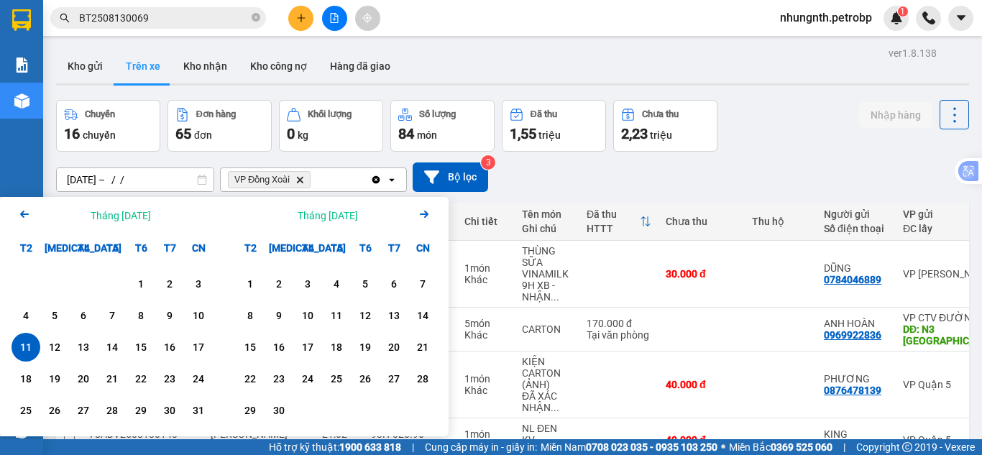
click at [19, 350] on div "11" at bounding box center [26, 347] width 20 height 17
type input "[DATE] – [DATE]"
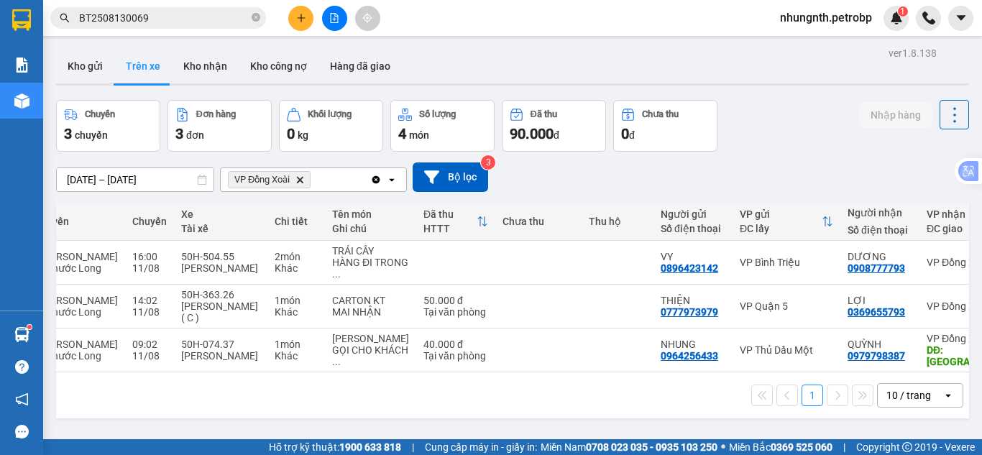
scroll to position [0, 223]
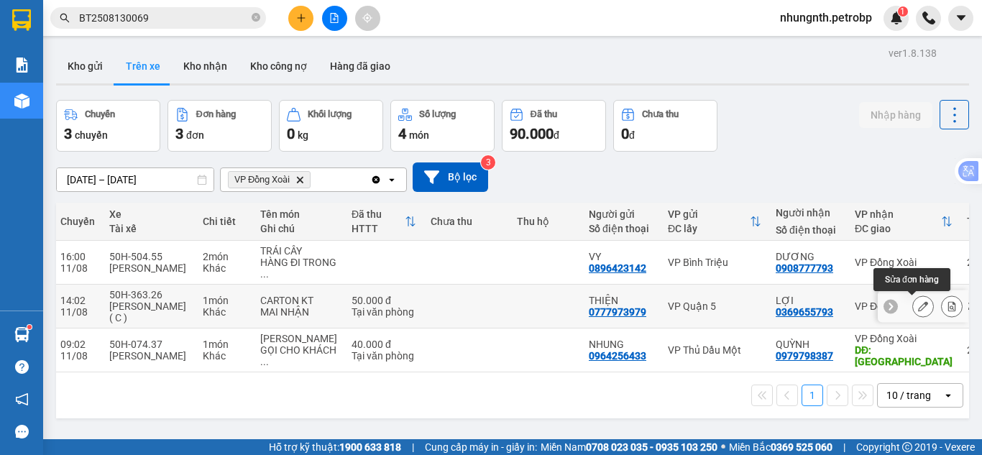
click at [918, 306] on icon at bounding box center [923, 306] width 10 height 10
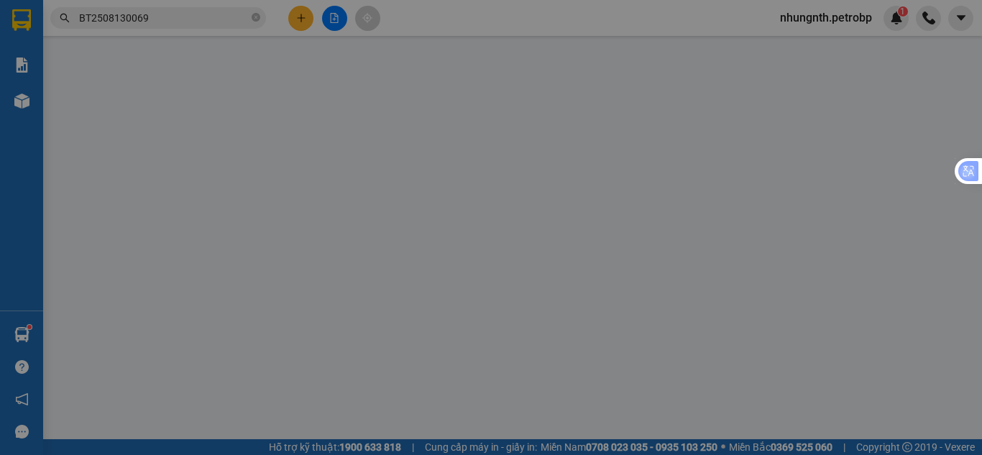
type input "0777973979"
type input "THIỆN"
type input "0369655793"
type input "LỢI"
type input "50.000"
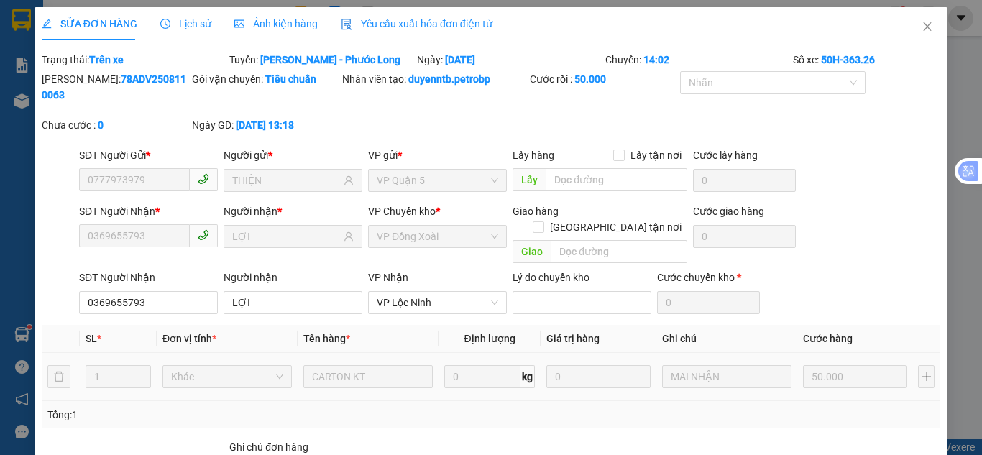
click at [166, 25] on icon "clock-circle" at bounding box center [165, 24] width 10 height 10
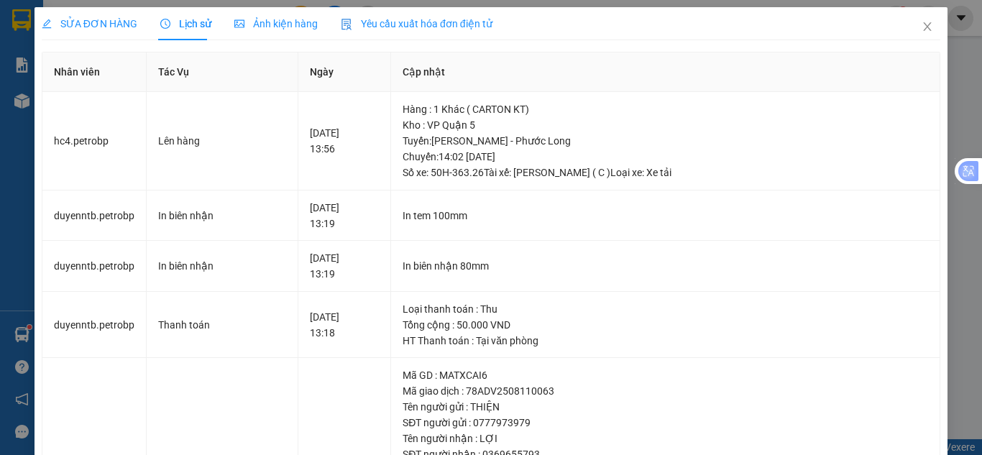
click at [106, 16] on div "SỬA ĐƠN HÀNG" at bounding box center [90, 24] width 96 height 16
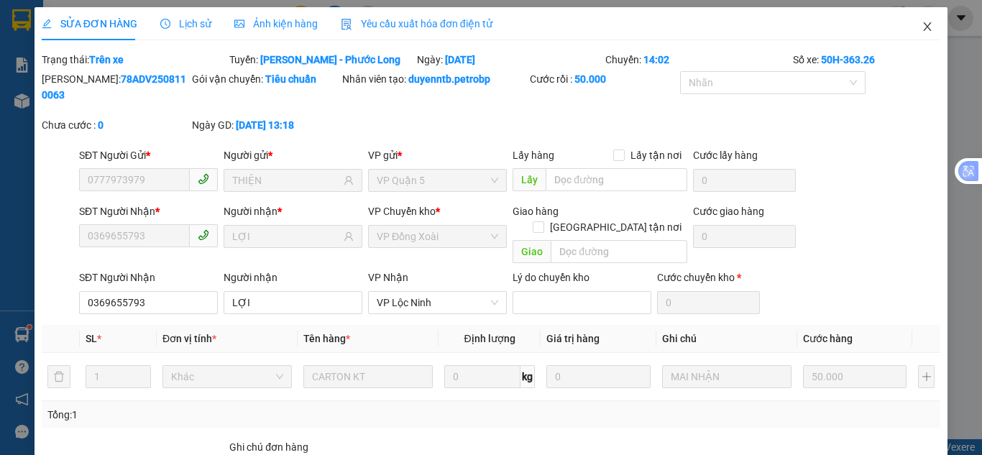
drag, startPoint x: 914, startPoint y: 29, endPoint x: 909, endPoint y: 41, distance: 12.6
click at [922, 31] on icon "close" at bounding box center [928, 27] width 12 height 12
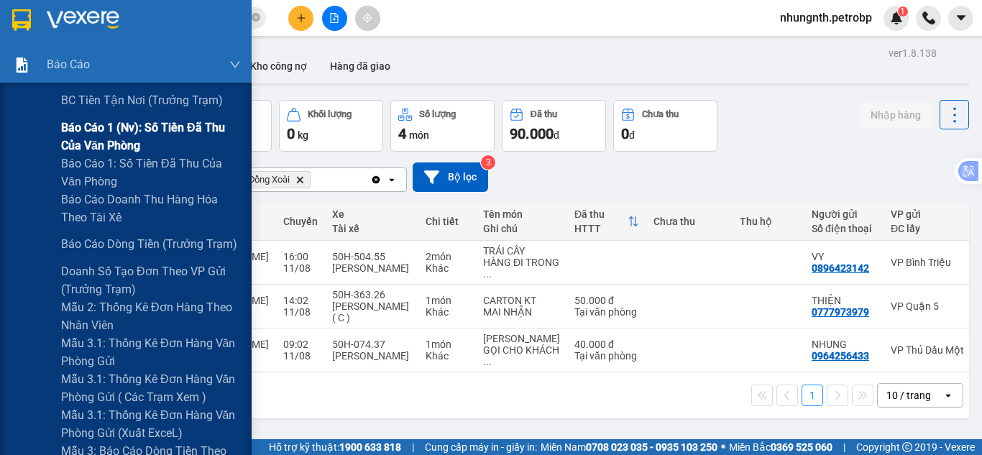
click at [135, 139] on span "Báo cáo 1 (nv): Số tiền đã thu của văn phòng" at bounding box center [151, 137] width 180 height 36
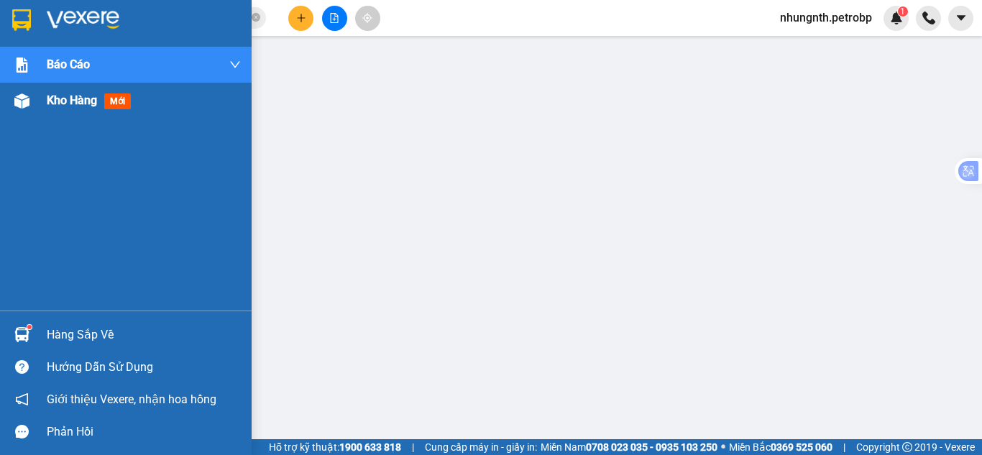
click at [64, 100] on span "Kho hàng" at bounding box center [72, 100] width 50 height 14
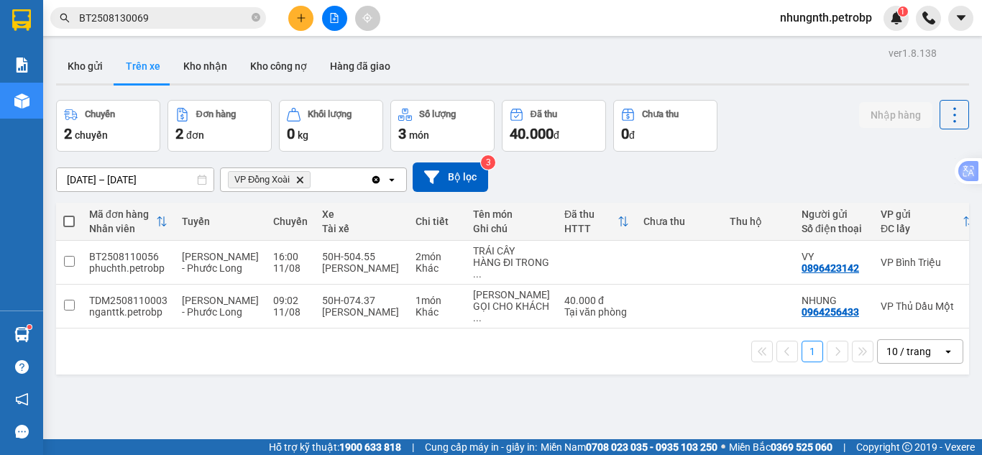
click at [65, 182] on input "[DATE] – [DATE]" at bounding box center [135, 179] width 157 height 23
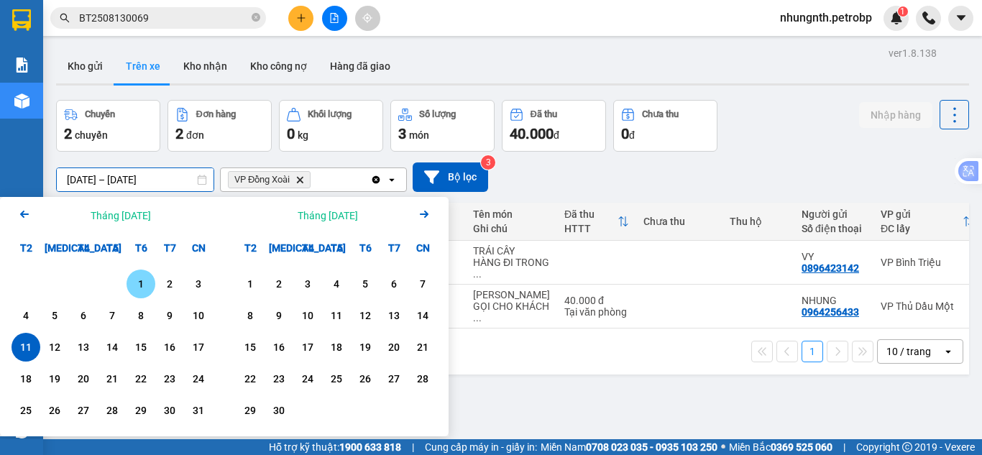
click at [136, 293] on div "1" at bounding box center [141, 283] width 20 height 17
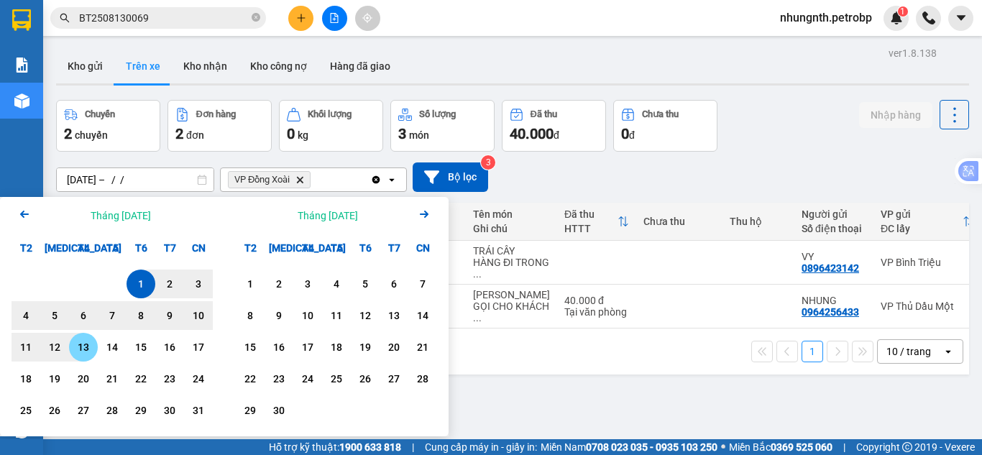
click at [86, 352] on div "13" at bounding box center [83, 347] width 20 height 17
type input "[DATE] – [DATE]"
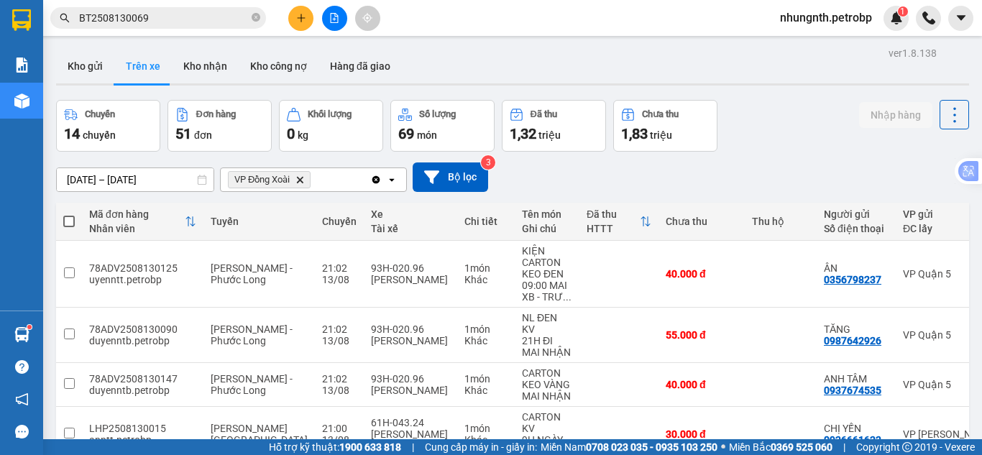
drag, startPoint x: 304, startPoint y: 184, endPoint x: 295, endPoint y: 182, distance: 8.9
click at [304, 183] on span "VP Đồng Xoài Delete" at bounding box center [269, 179] width 83 height 17
click at [300, 178] on icon "VP Đồng Xoài, close by backspace" at bounding box center [300, 179] width 6 height 6
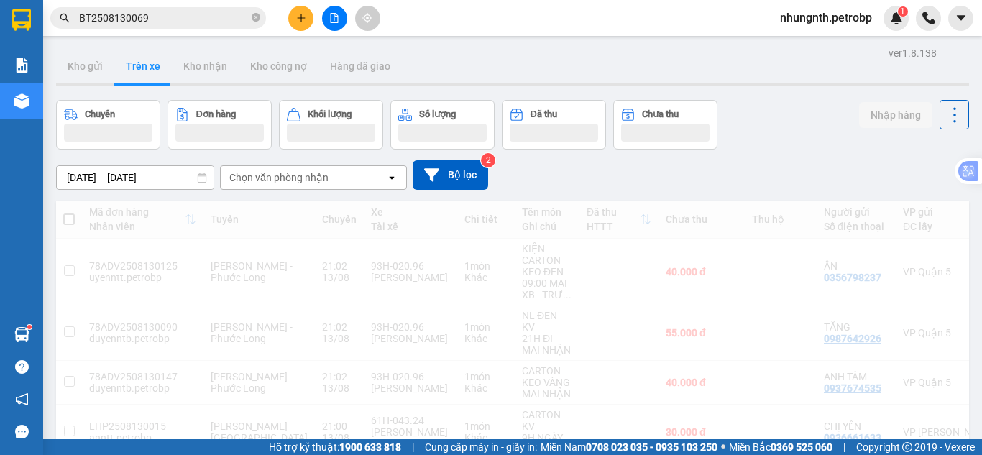
click at [275, 178] on div "Chọn văn phòng nhận" at bounding box center [278, 177] width 99 height 14
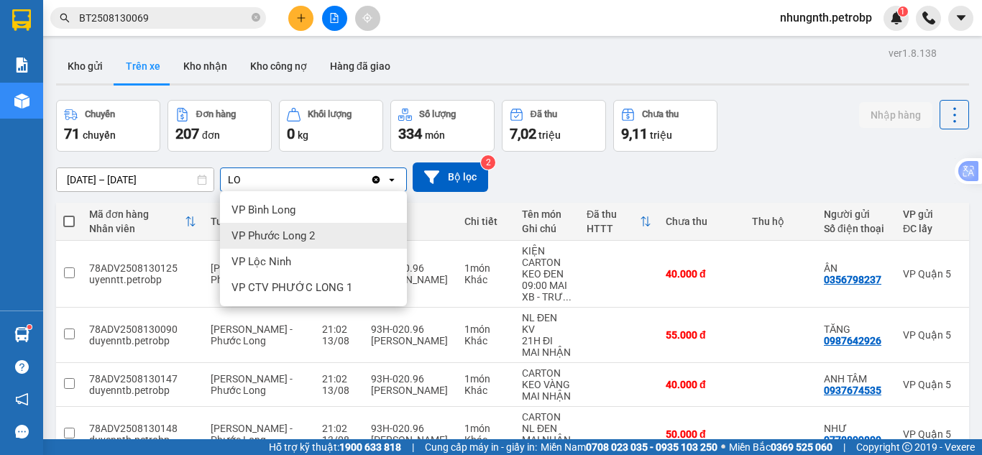
type input "LO"
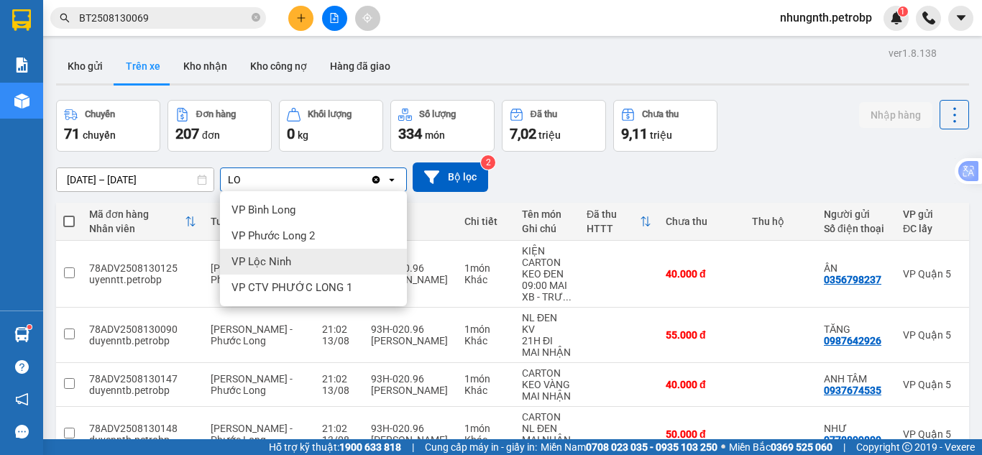
click at [270, 265] on span "VP Lộc Ninh" at bounding box center [261, 262] width 60 height 14
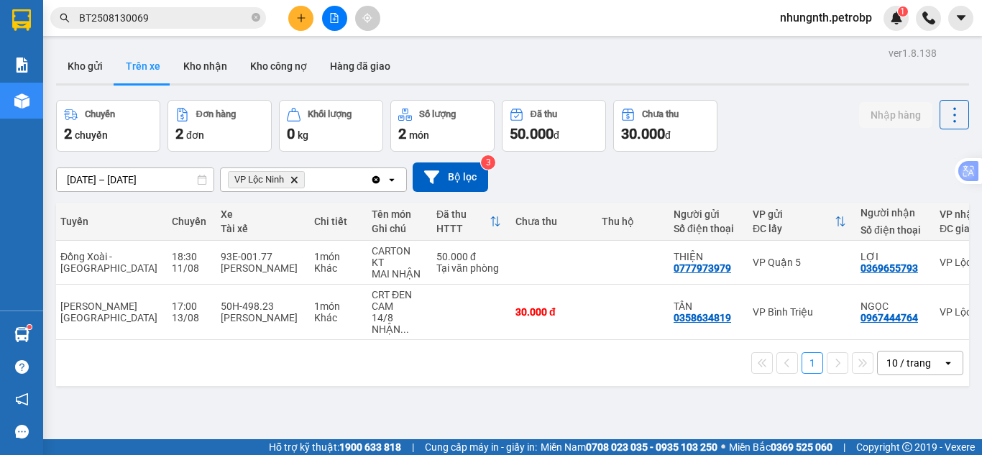
scroll to position [0, 147]
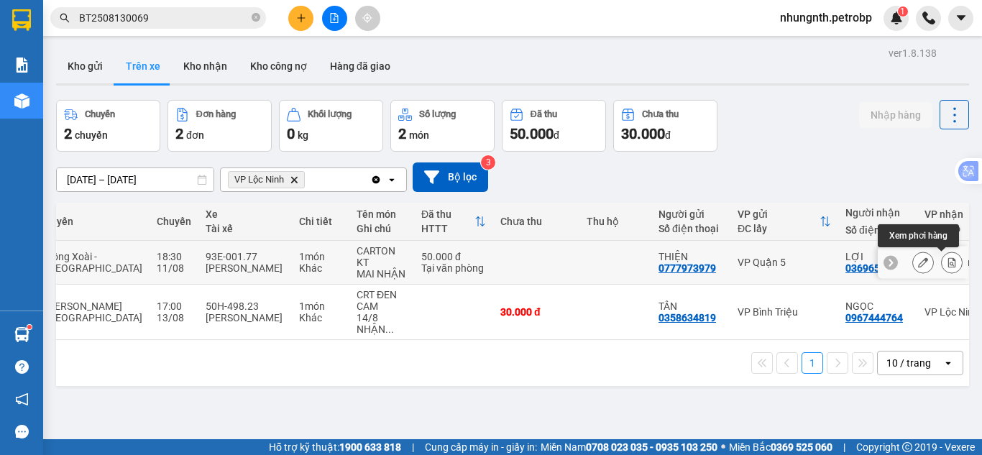
click at [942, 261] on button at bounding box center [952, 262] width 20 height 25
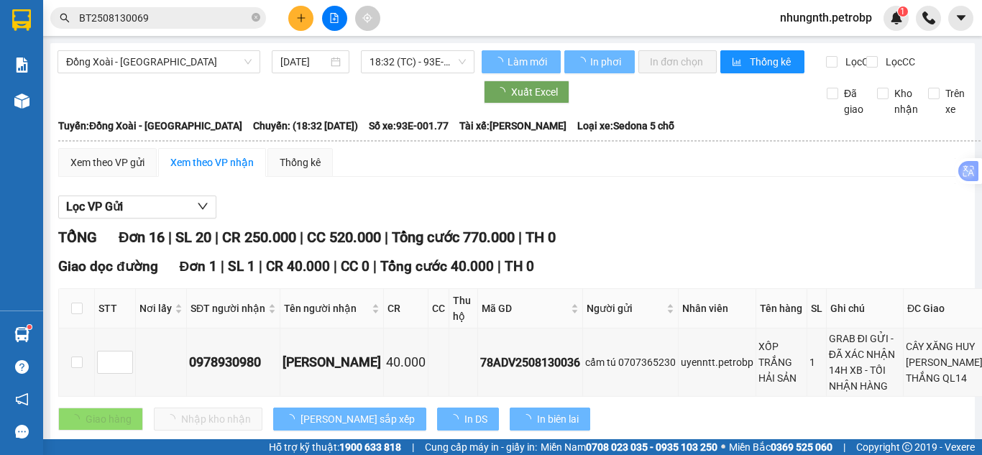
type input "[DATE]"
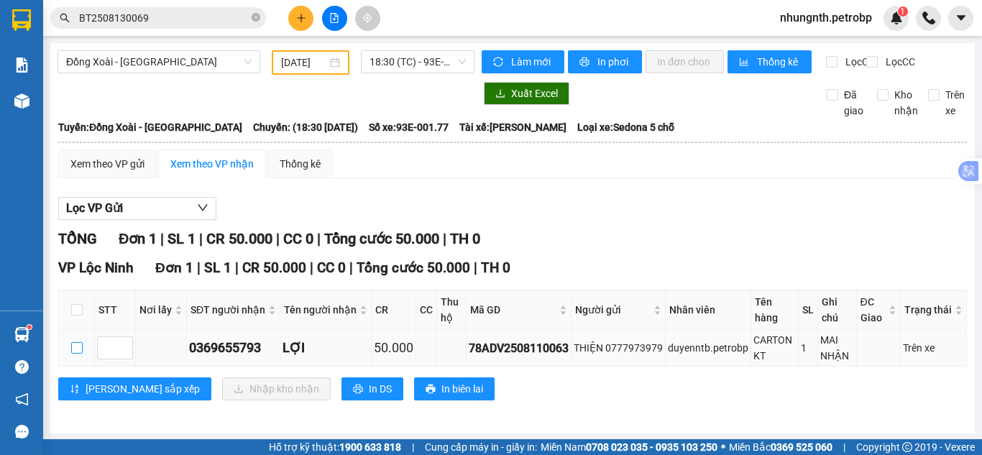
click at [78, 354] on input "checkbox" at bounding box center [77, 348] width 12 height 12
checkbox input "true"
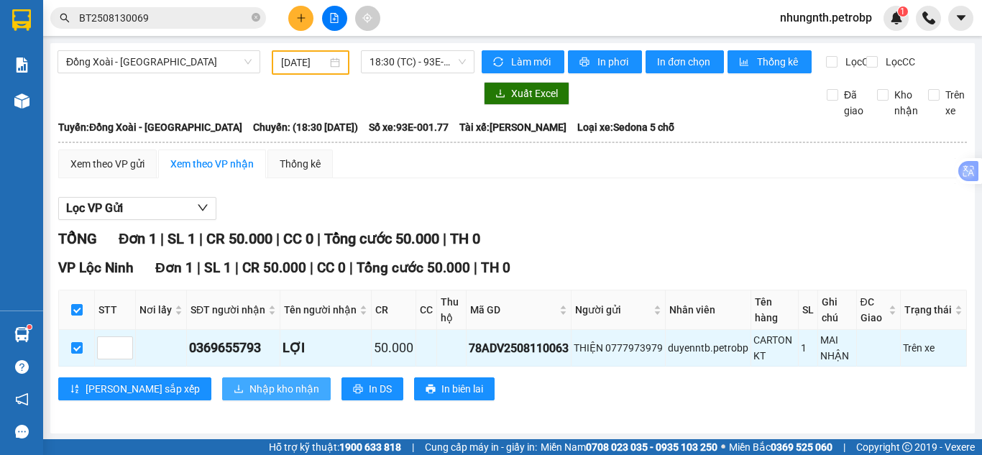
click at [249, 397] on span "Nhập kho nhận" at bounding box center [284, 389] width 70 height 16
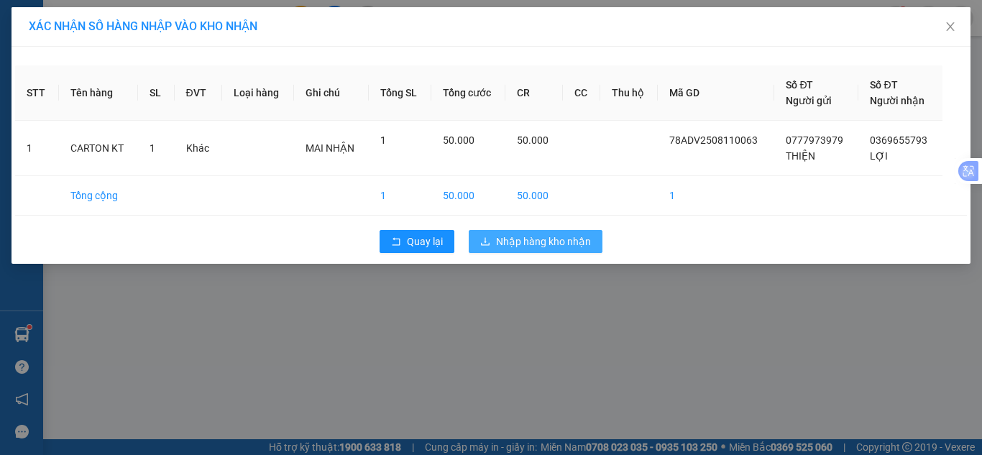
click at [511, 240] on span "Nhập hàng kho nhận" at bounding box center [543, 242] width 95 height 16
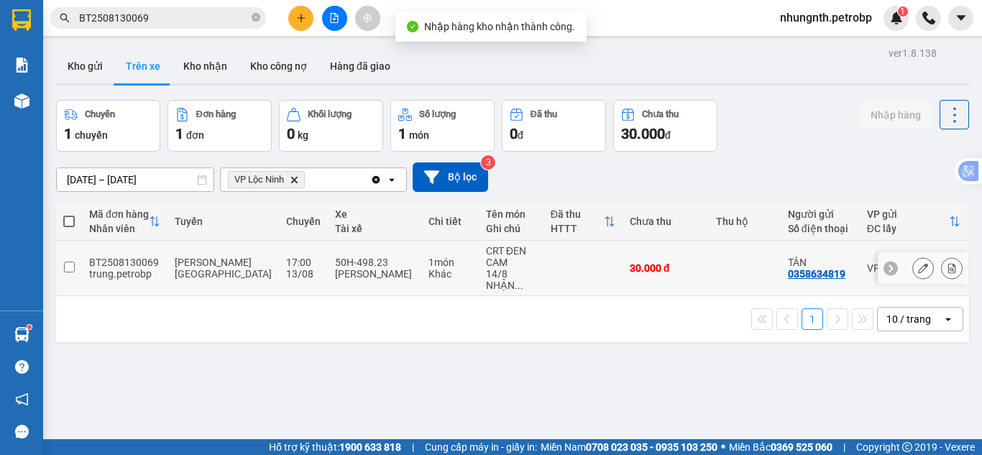
click at [947, 268] on icon at bounding box center [952, 268] width 10 height 10
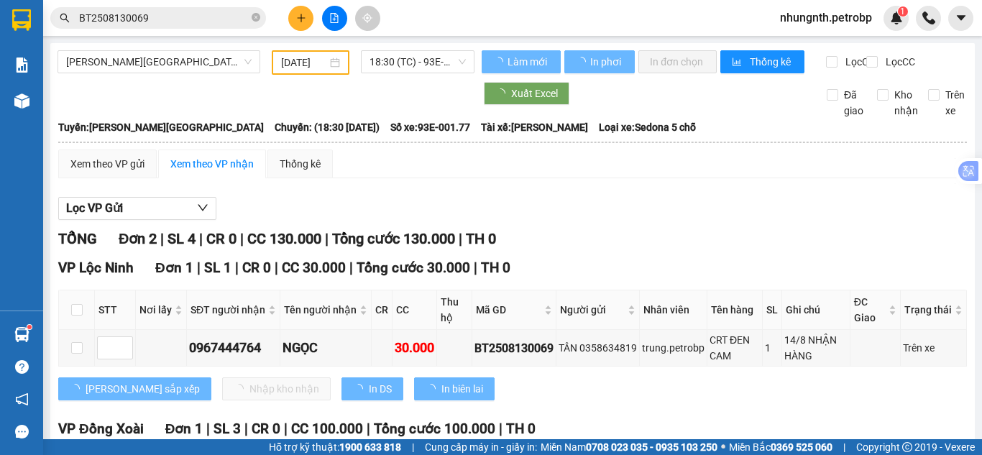
type input "[DATE]"
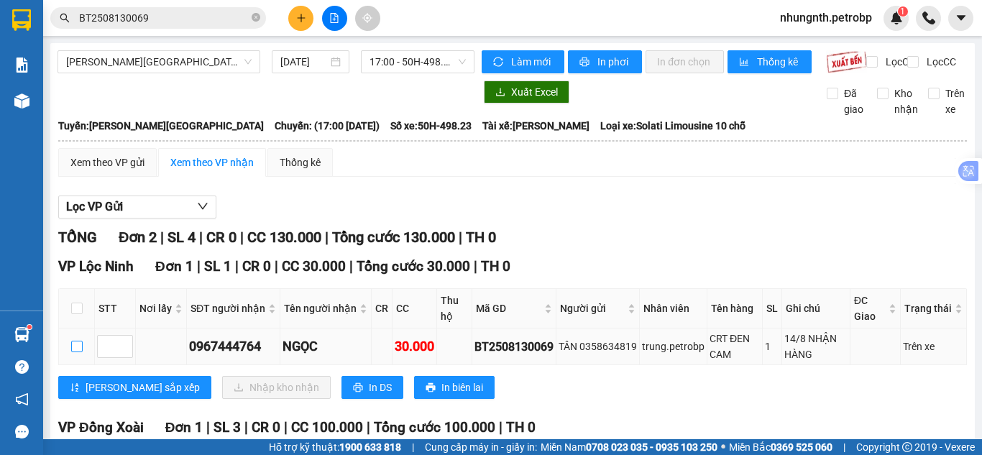
click at [79, 352] on input "checkbox" at bounding box center [77, 347] width 12 height 12
checkbox input "true"
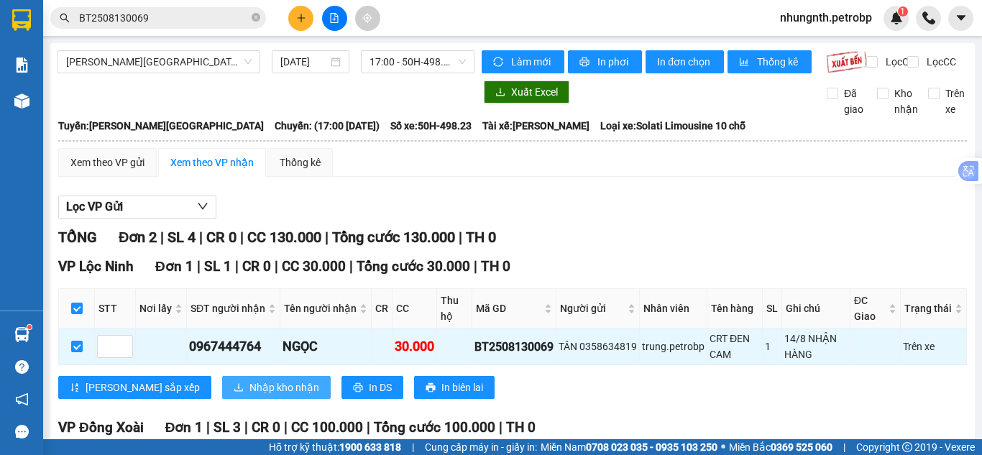
click at [234, 393] on icon "download" at bounding box center [239, 387] width 10 height 10
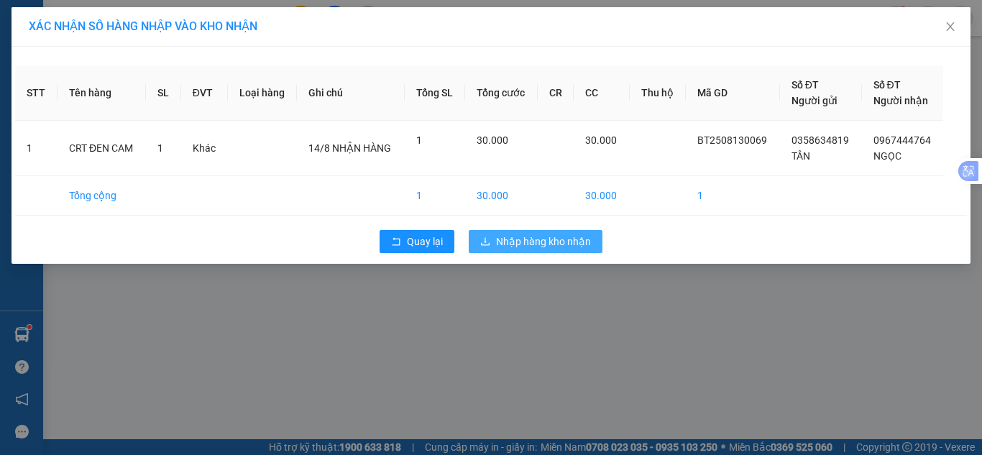
click at [554, 239] on span "Nhập hàng kho nhận" at bounding box center [543, 242] width 95 height 16
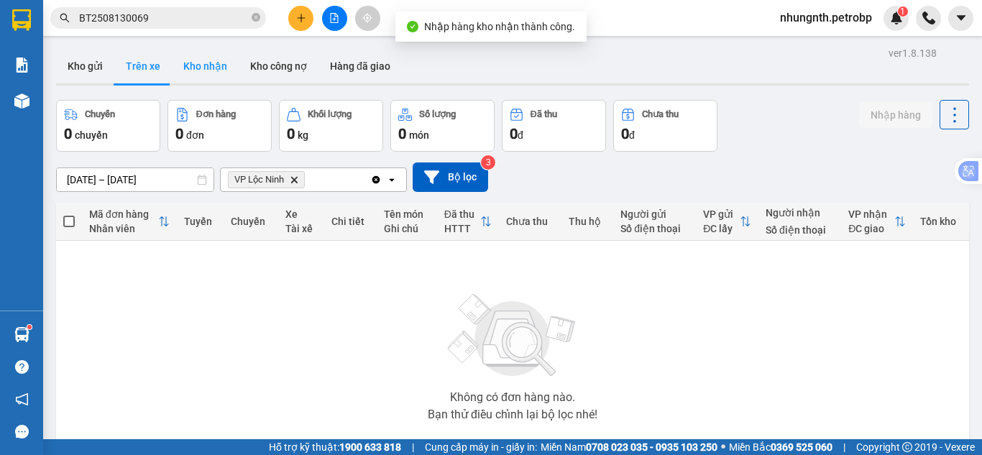
click at [202, 62] on button "Kho nhận" at bounding box center [205, 66] width 67 height 35
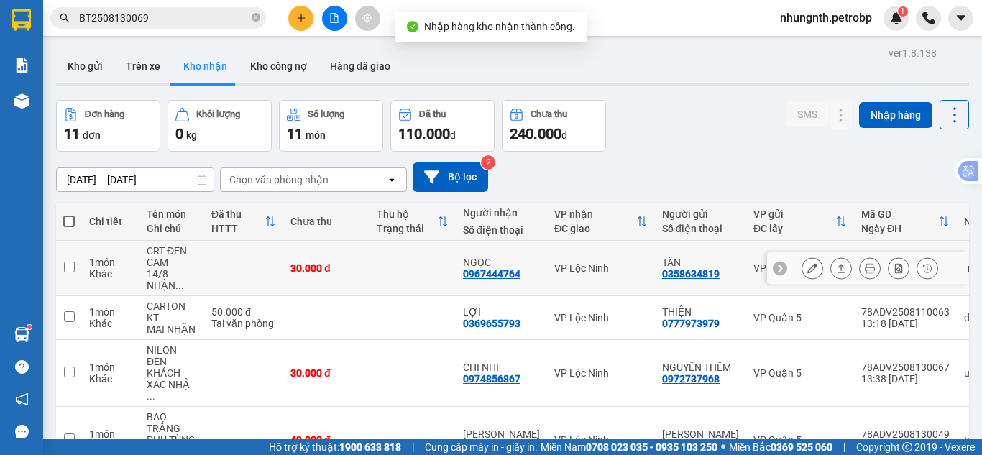
scroll to position [72, 0]
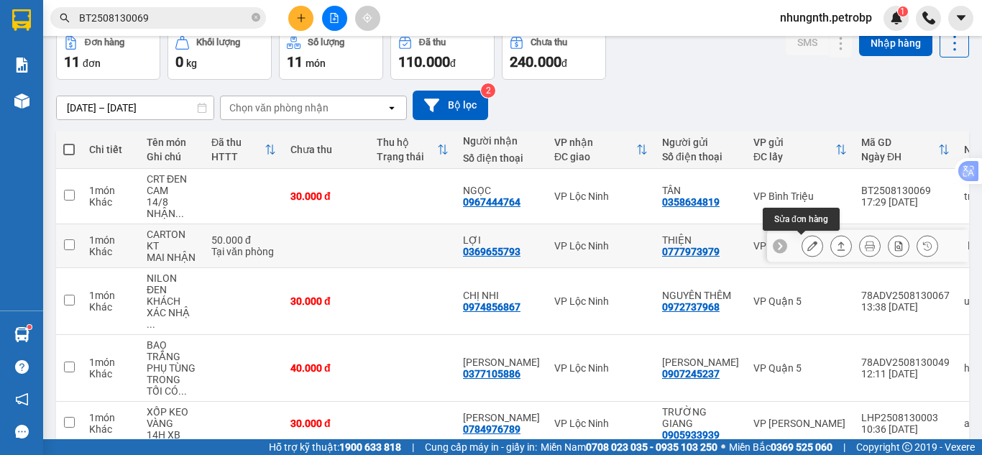
click at [807, 249] on icon at bounding box center [812, 246] width 10 height 10
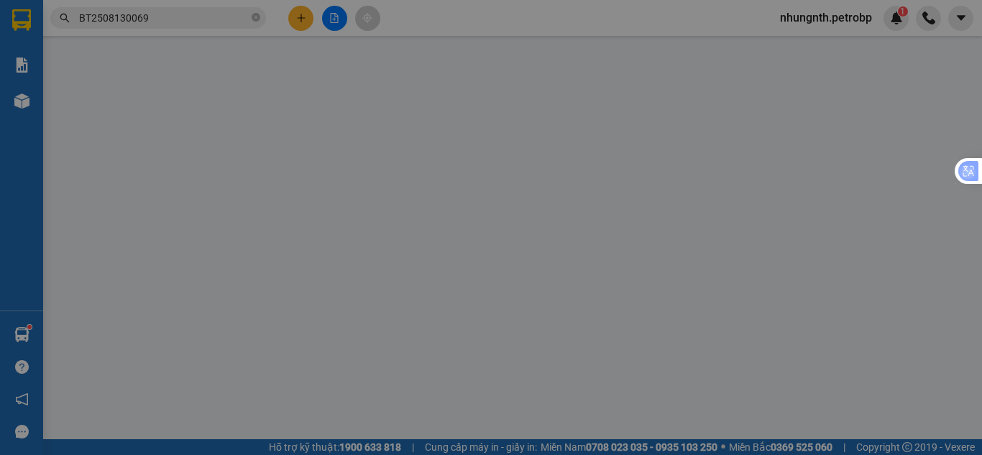
type input "0777973979"
type input "THIỆN"
type input "0369655793"
type input "LỢI"
type input "50.000"
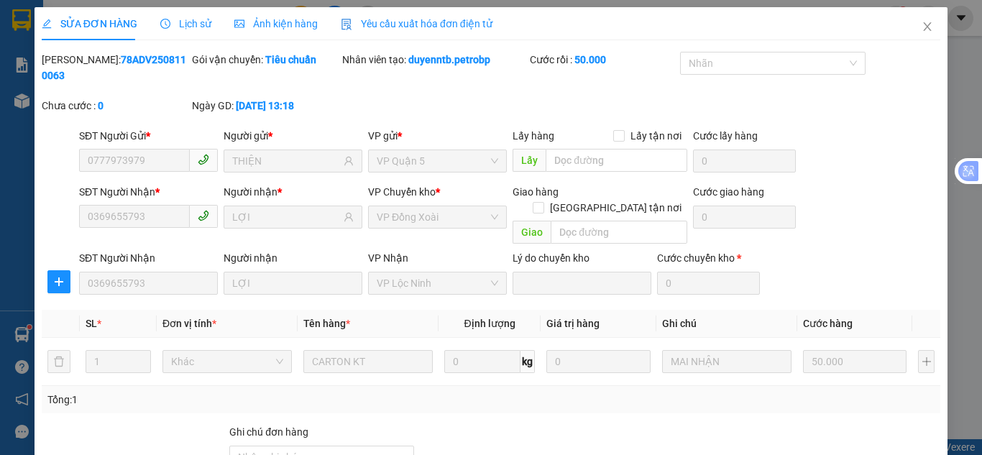
scroll to position [129, 0]
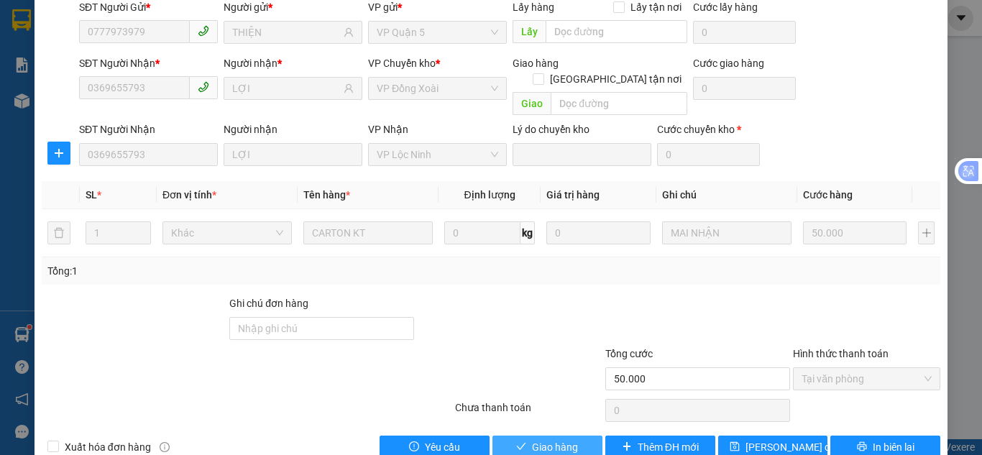
click at [553, 439] on span "Giao hàng" at bounding box center [555, 447] width 46 height 16
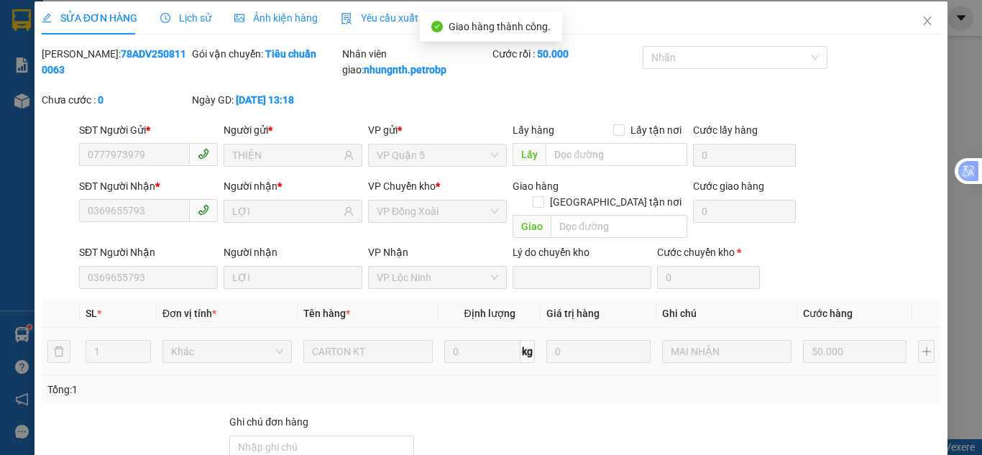
scroll to position [0, 0]
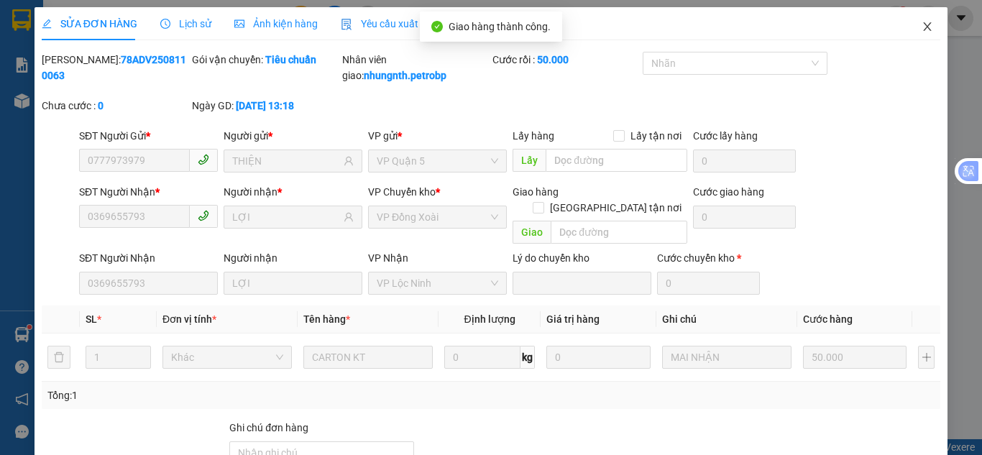
click at [922, 28] on icon "close" at bounding box center [928, 27] width 12 height 12
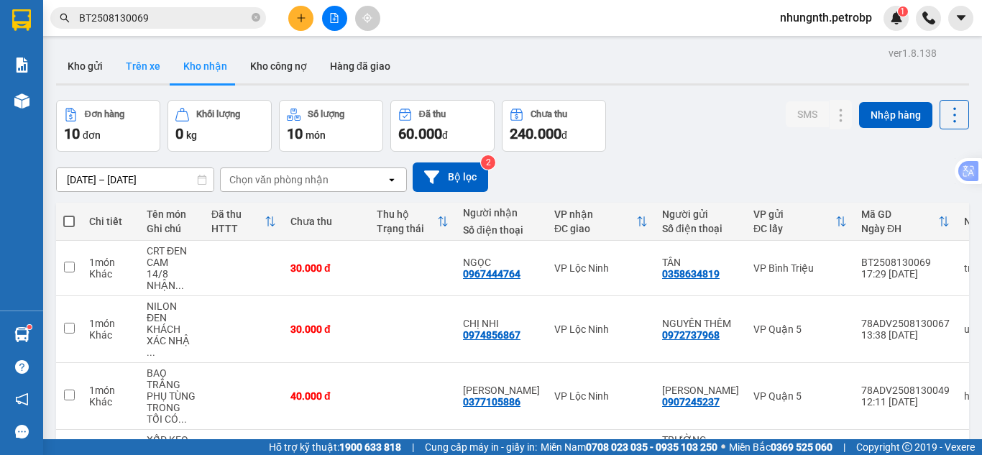
click at [137, 73] on button "Trên xe" at bounding box center [143, 66] width 58 height 35
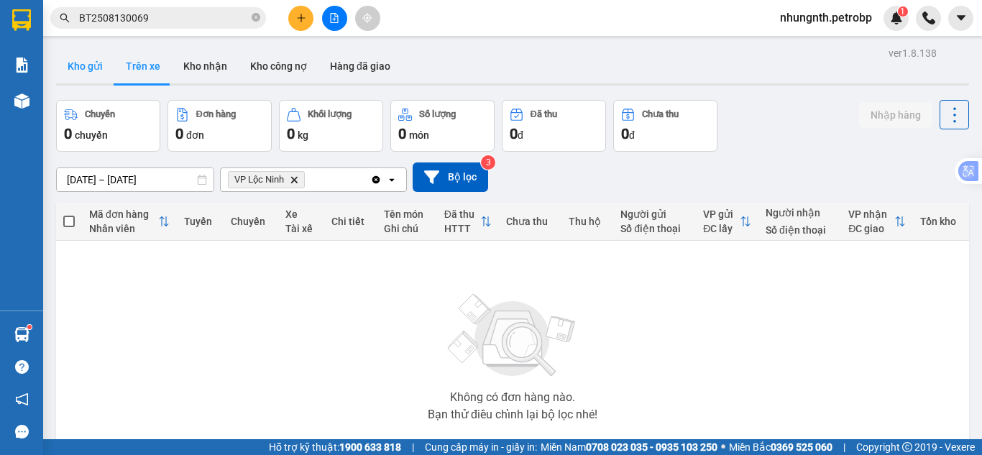
click at [102, 63] on button "Kho gửi" at bounding box center [85, 66] width 58 height 35
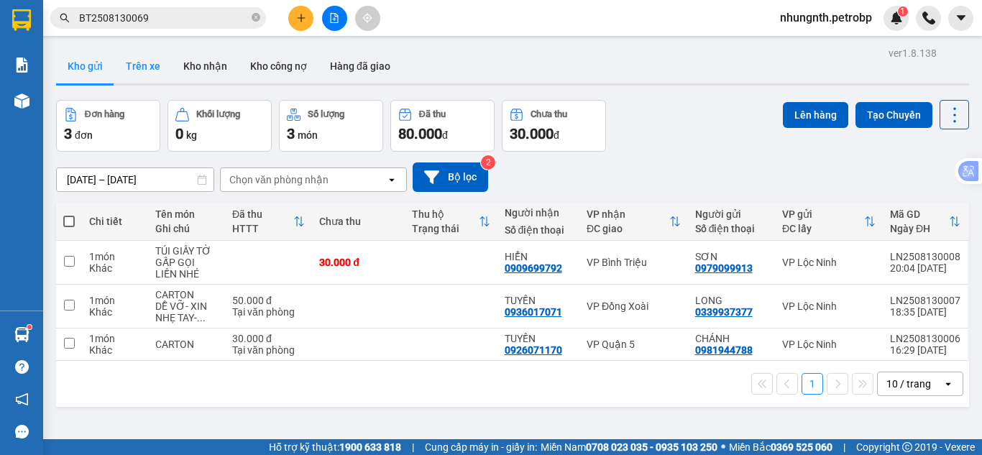
click at [145, 69] on button "Trên xe" at bounding box center [143, 66] width 58 height 35
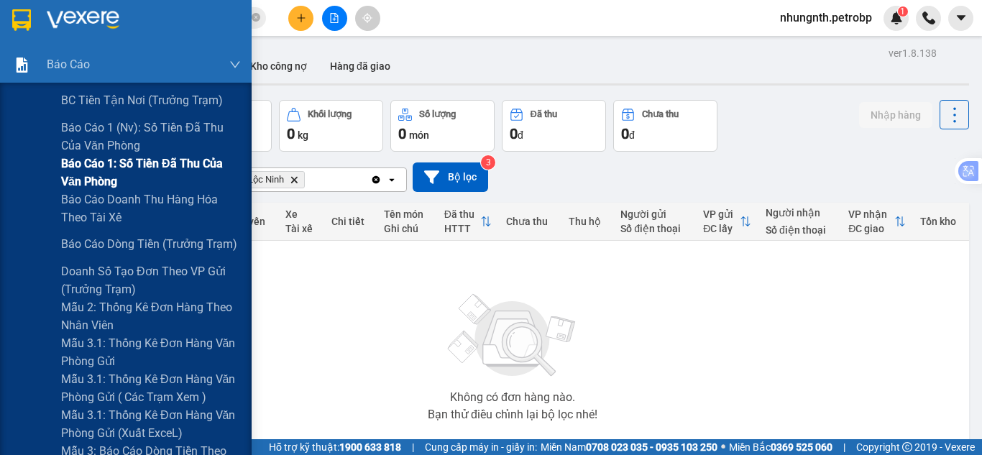
click at [119, 159] on span "Báo cáo 1: Số tiền đã thu của văn phòng" at bounding box center [151, 173] width 180 height 36
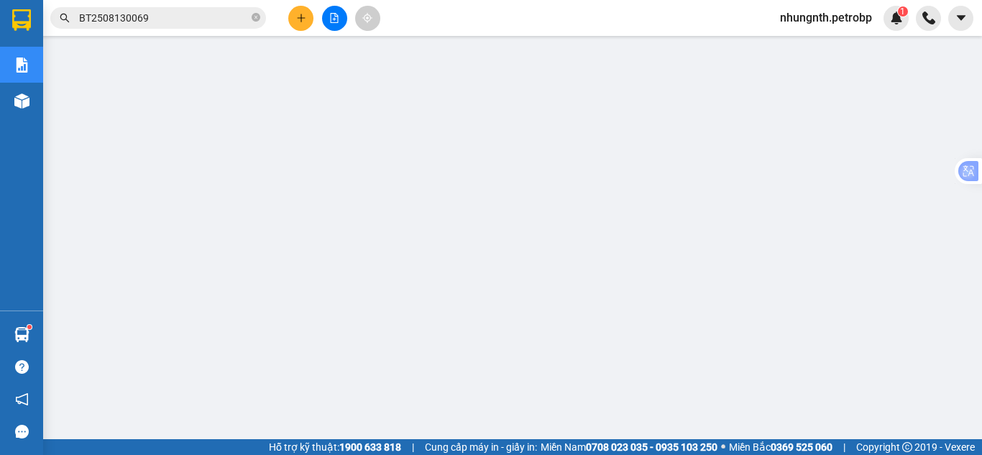
click at [816, 27] on span "nhungnth.petrobp" at bounding box center [826, 18] width 115 height 18
click at [812, 40] on span "Đăng xuất" at bounding box center [831, 45] width 88 height 16
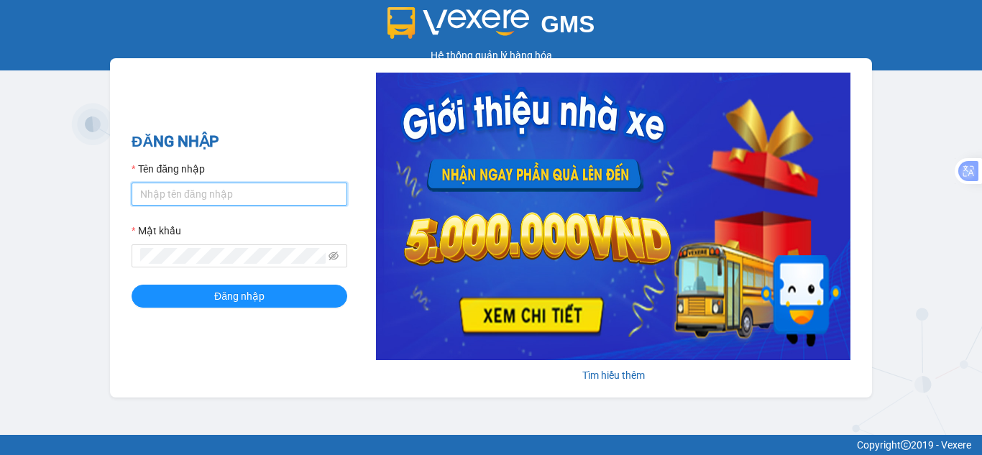
click at [196, 189] on input "Tên đăng nhập" at bounding box center [240, 194] width 216 height 23
type input "hanvng.petrobp"
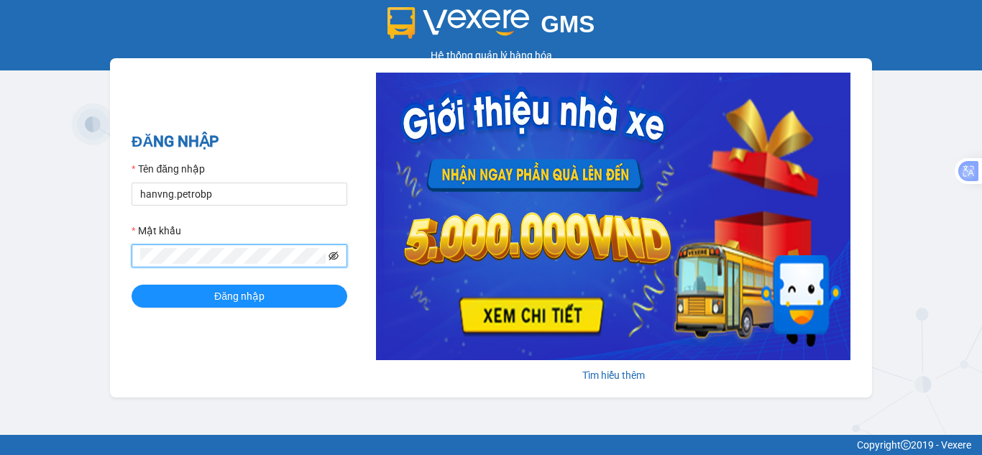
click at [338, 256] on span at bounding box center [240, 255] width 216 height 23
click at [334, 257] on icon "eye-invisible" at bounding box center [334, 256] width 10 height 10
click at [225, 265] on span at bounding box center [240, 255] width 216 height 23
click at [132, 285] on button "Đăng nhập" at bounding box center [240, 296] width 216 height 23
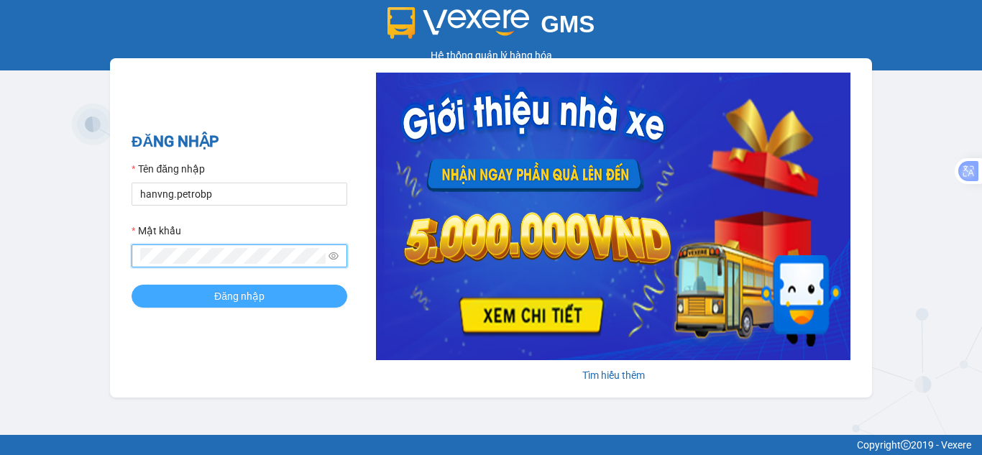
click at [200, 291] on button "Đăng nhập" at bounding box center [240, 296] width 216 height 23
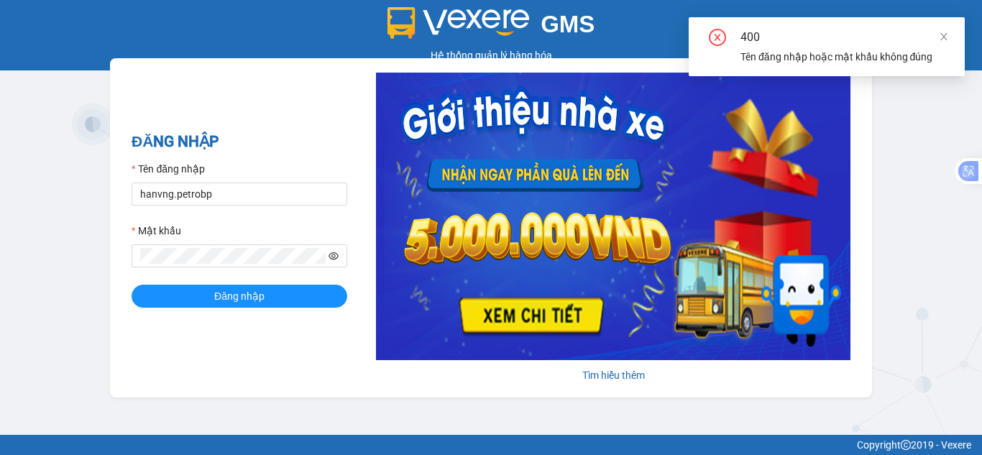
click at [334, 259] on icon "eye" at bounding box center [334, 256] width 10 height 10
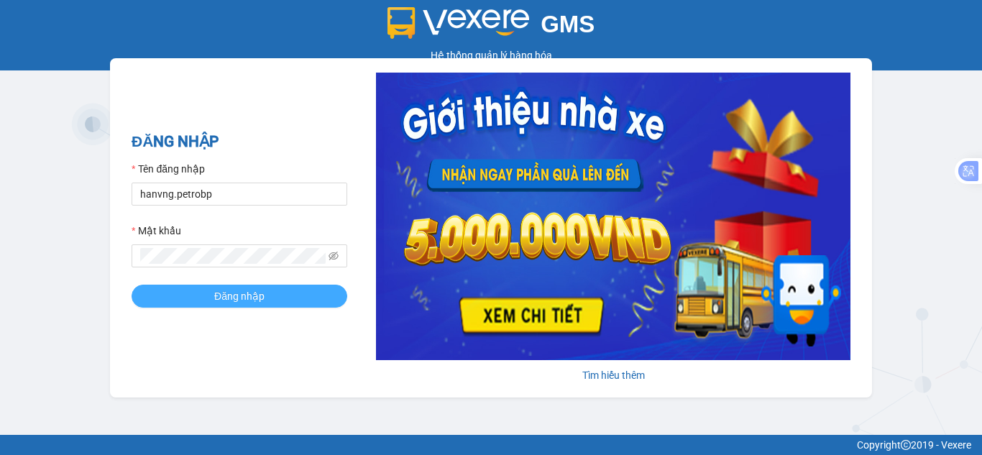
click at [207, 305] on button "Đăng nhập" at bounding box center [240, 296] width 216 height 23
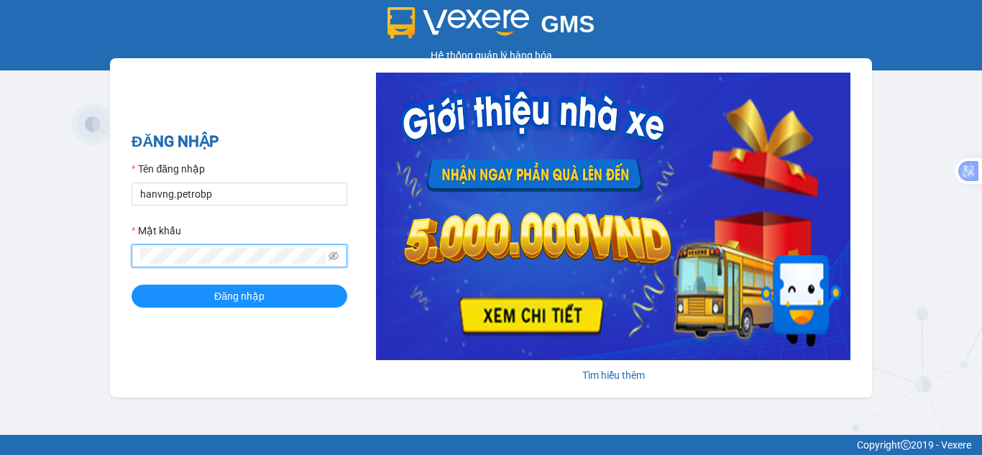
click at [132, 285] on button "Đăng nhập" at bounding box center [240, 296] width 216 height 23
